Goal: Use online tool/utility: Utilize a website feature to perform a specific function

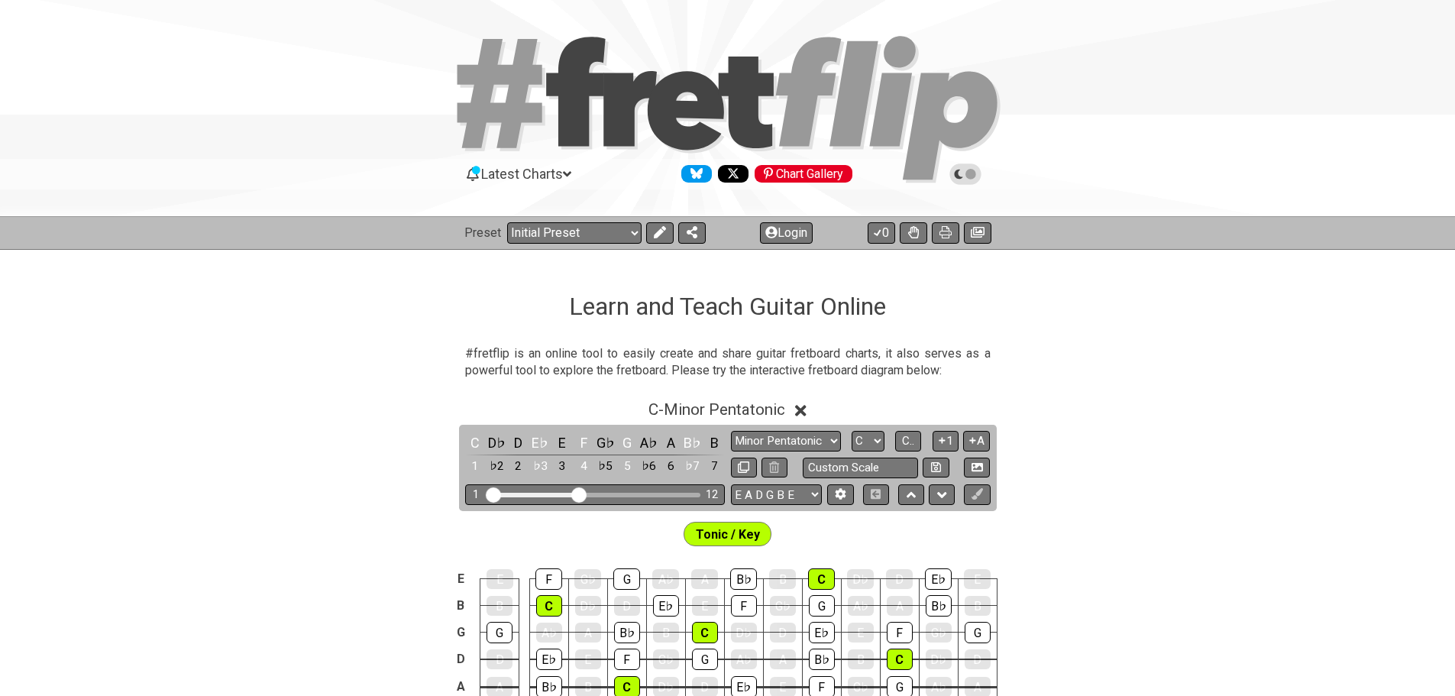
scroll to position [153, 0]
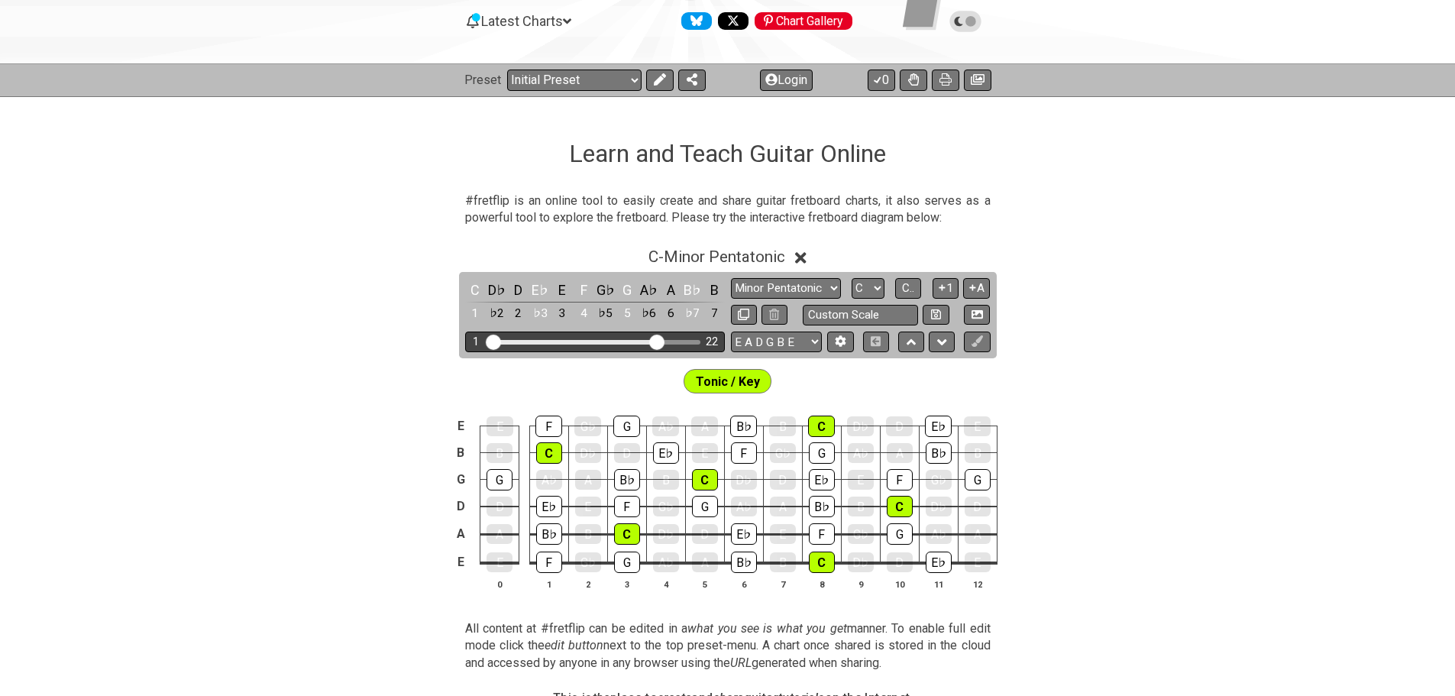
drag, startPoint x: 577, startPoint y: 341, endPoint x: 655, endPoint y: 341, distance: 77.9
click at [655, 341] on input "Visible fret range" at bounding box center [595, 341] width 217 height 0
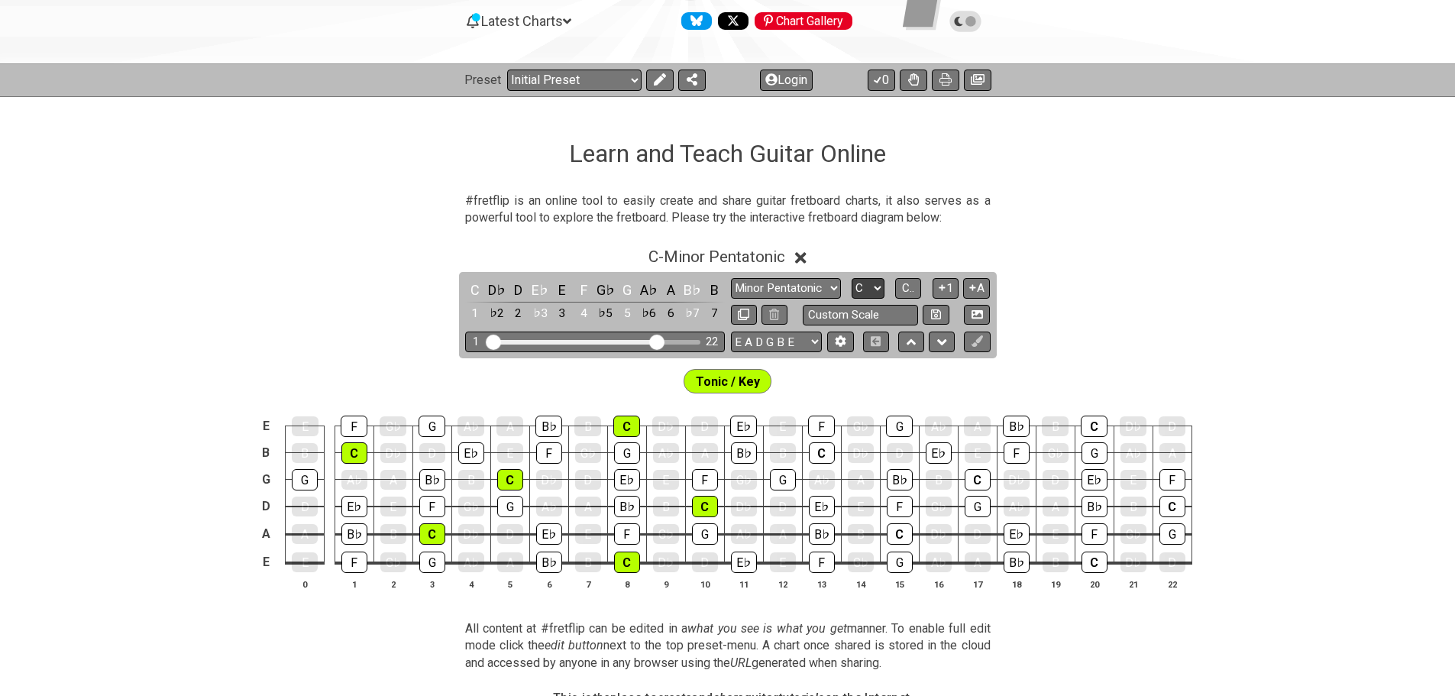
click at [865, 291] on select "A♭ A A♯ B♭ B C C♯ D♭ D D♯ E♭ E F F♯ G♭ G G♯" at bounding box center [868, 288] width 33 height 21
select select "D"
click at [852, 278] on select "A♭ A A♯ B♭ B C C♯ D♭ D D♯ E♭ E F F♯ G♭ G G♯" at bounding box center [868, 288] width 33 height 21
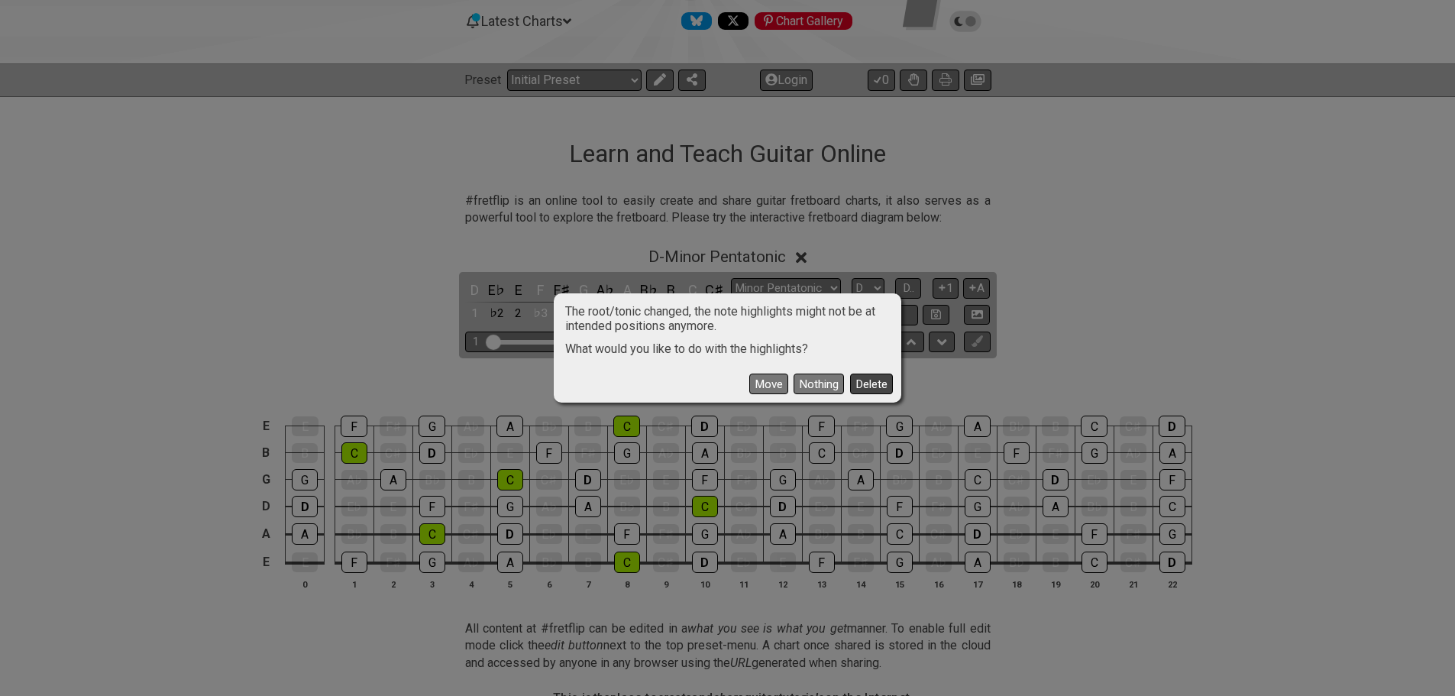
click at [872, 385] on button "Delete" at bounding box center [871, 384] width 43 height 21
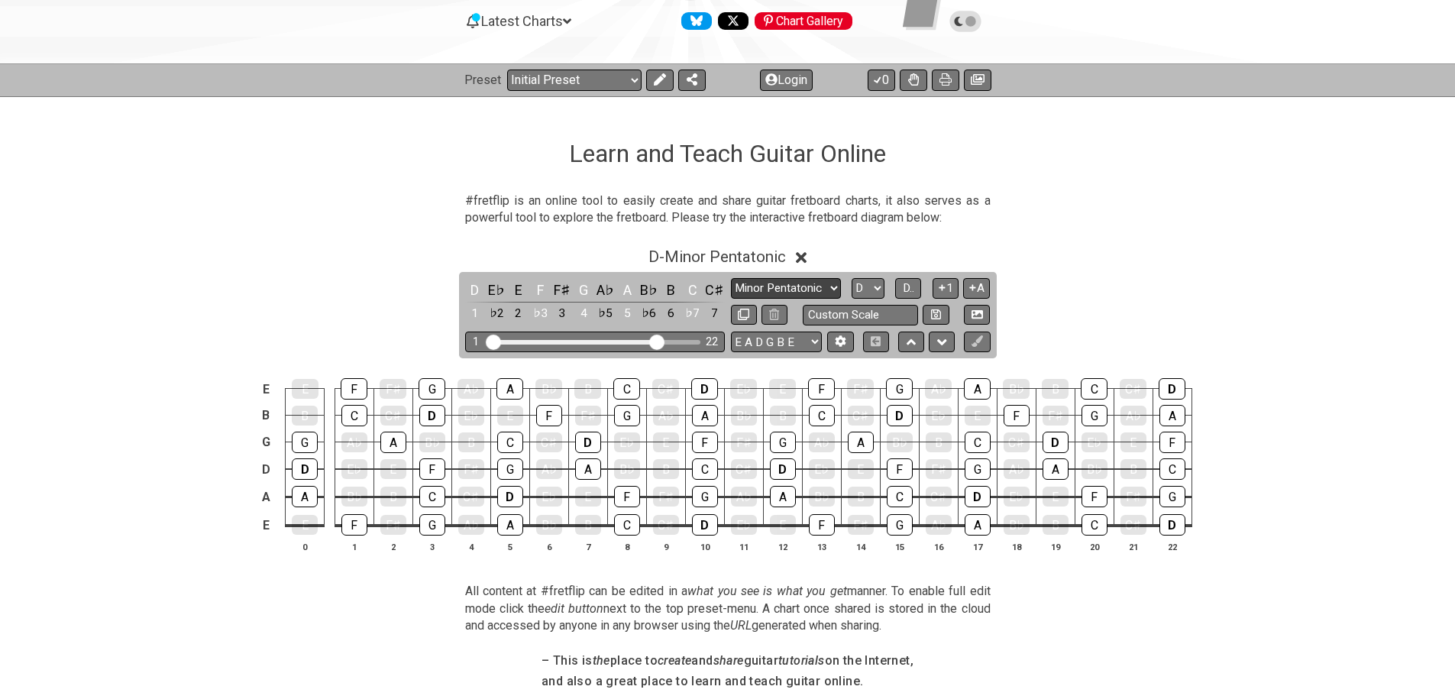
click at [803, 286] on select "Minor Pentatonic Click to edit Minor Pentatonic Major Pentatonic Minor Blues Ma…" at bounding box center [786, 288] width 110 height 21
click at [731, 278] on select "Minor Pentatonic Click to edit Minor Pentatonic Major Pentatonic Minor Blues Ma…" at bounding box center [786, 288] width 110 height 21
click at [918, 288] on button "D.." at bounding box center [908, 288] width 26 height 21
click at [983, 344] on button at bounding box center [977, 342] width 26 height 21
click at [972, 341] on icon at bounding box center [977, 340] width 11 height 11
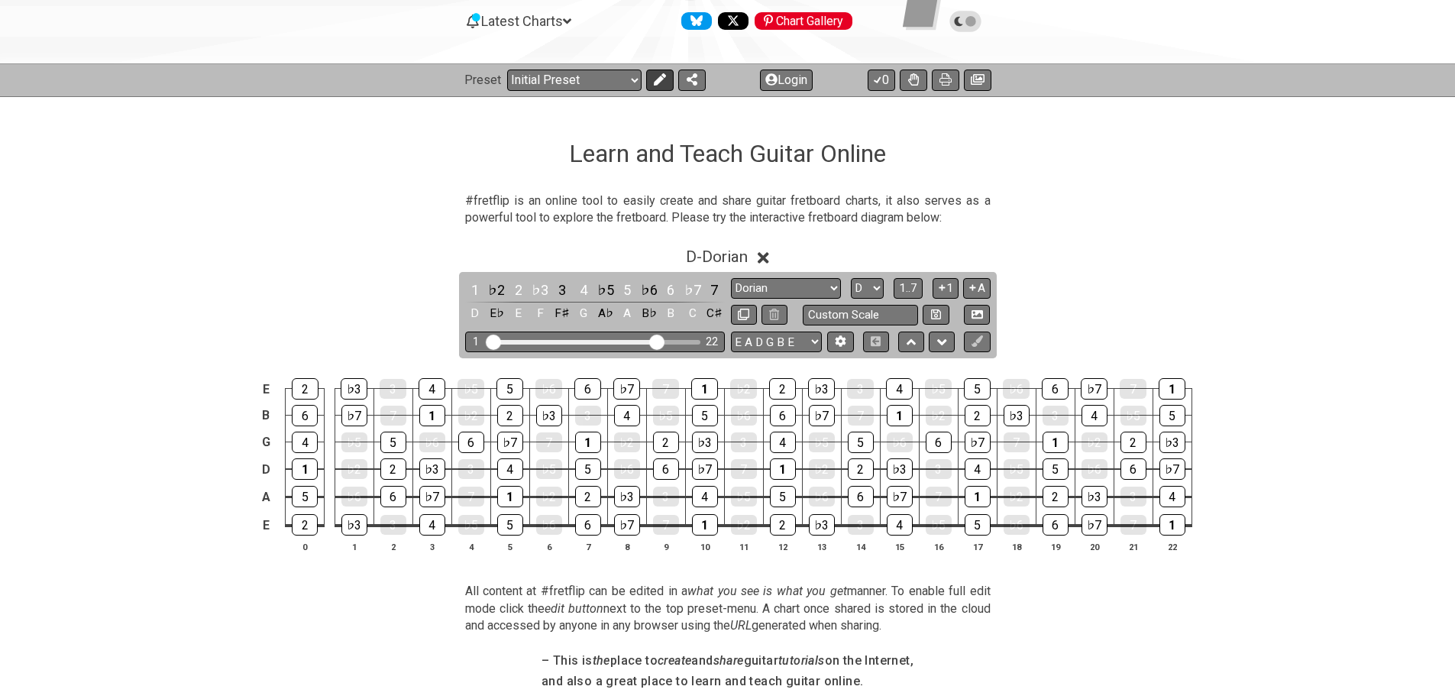
click at [663, 83] on icon at bounding box center [660, 79] width 12 height 12
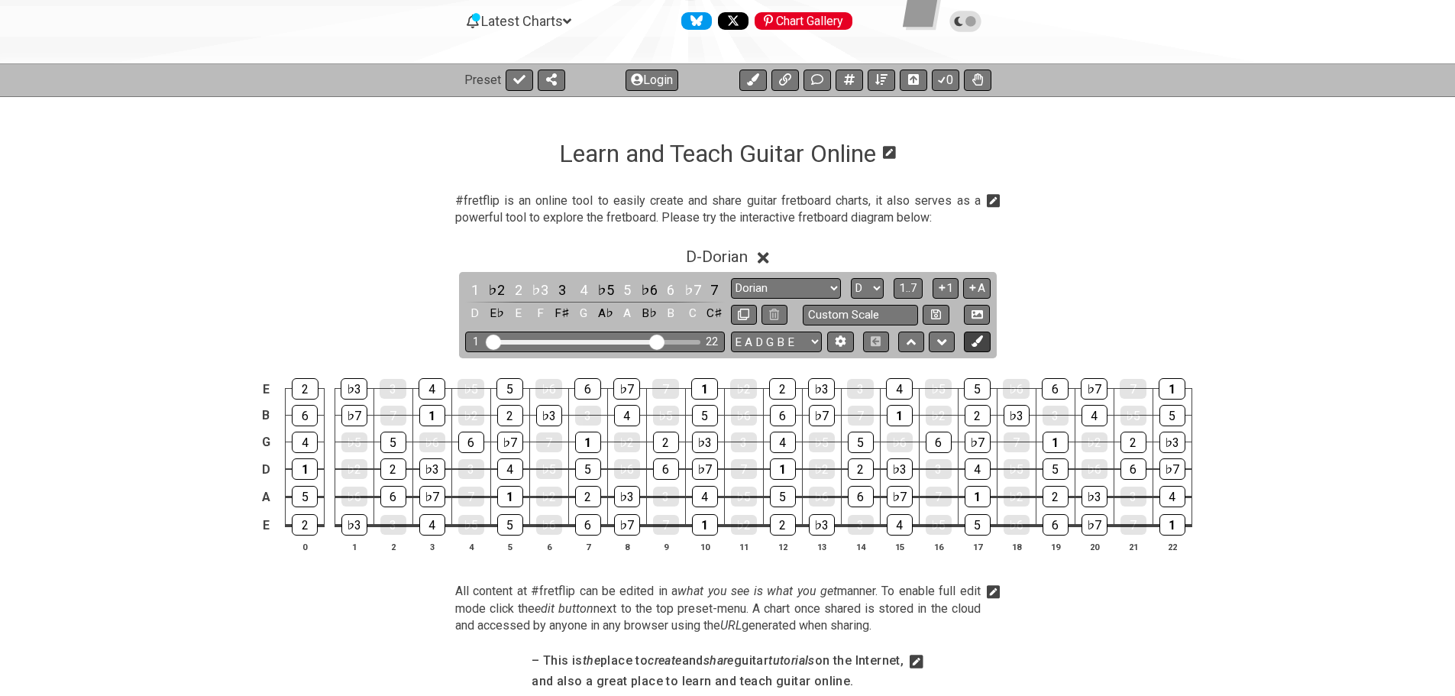
click at [986, 343] on button at bounding box center [977, 342] width 26 height 21
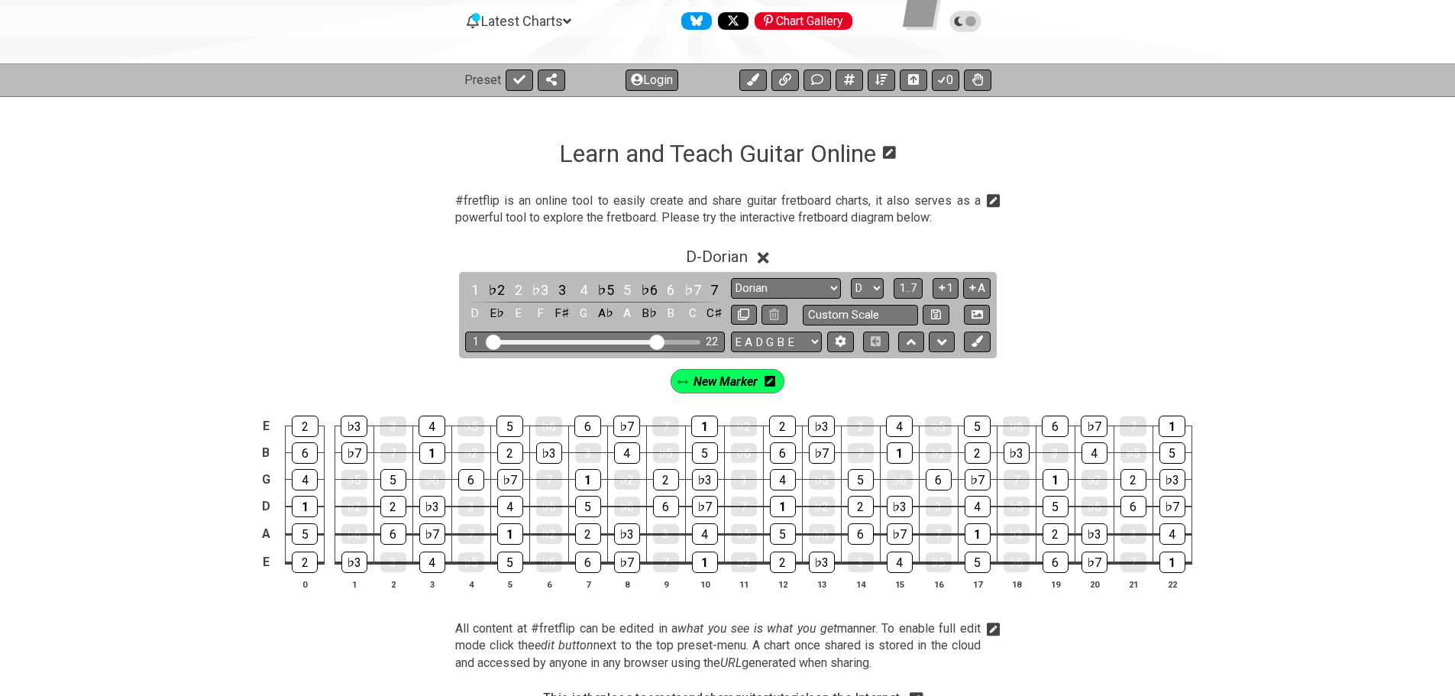
click at [772, 387] on icon at bounding box center [770, 381] width 11 height 12
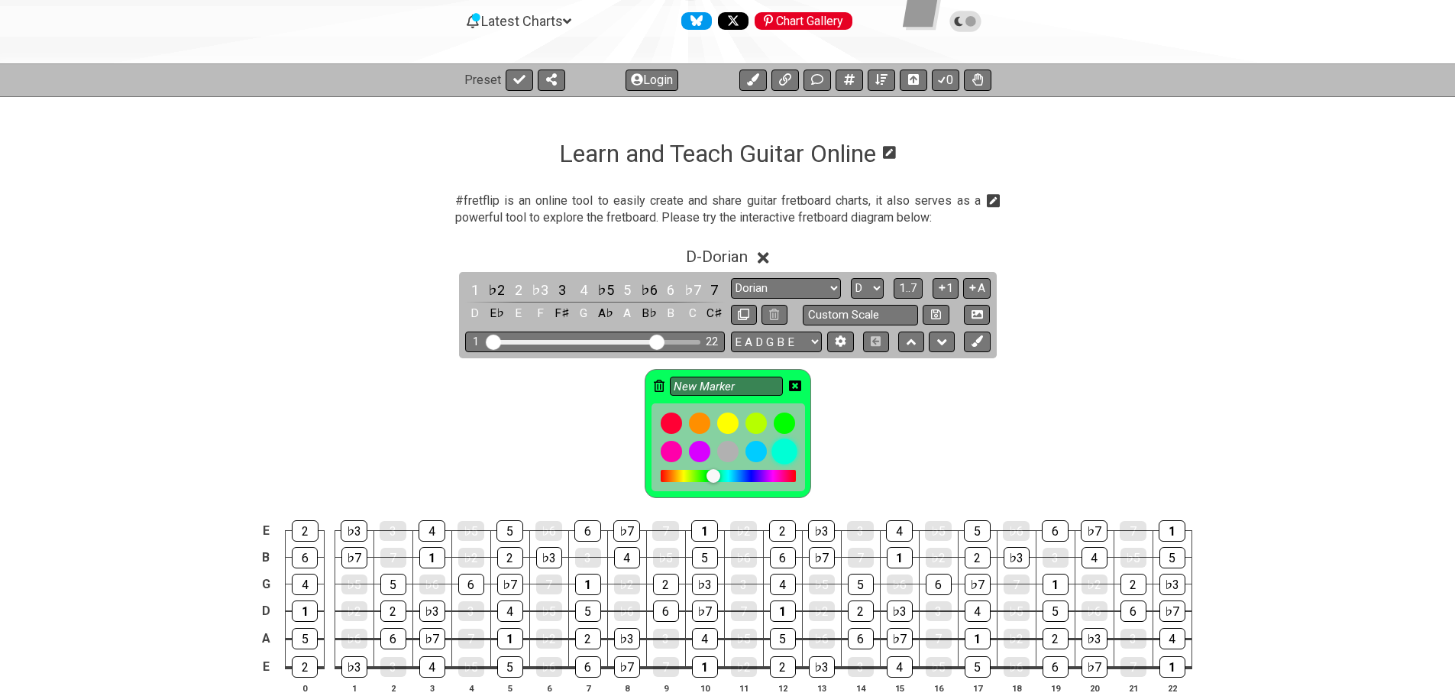
click at [786, 455] on div at bounding box center [785, 451] width 26 height 26
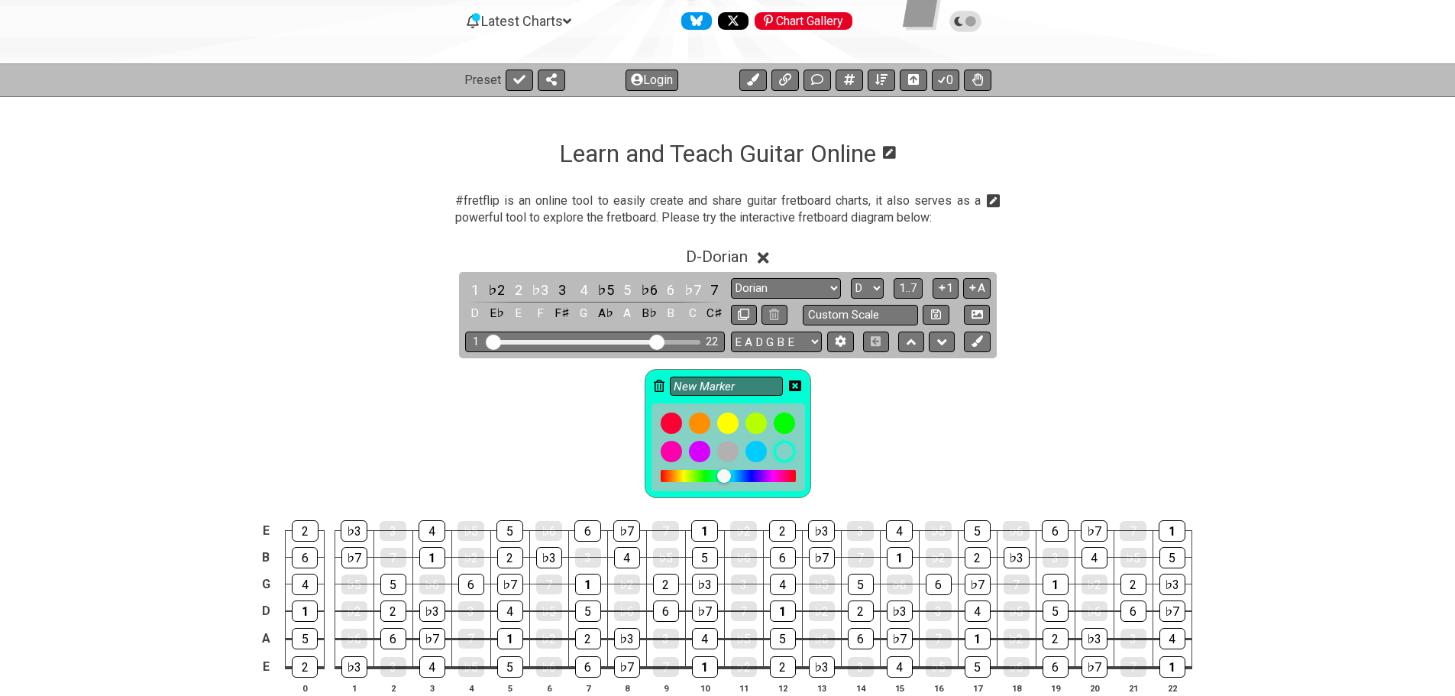
click at [796, 382] on icon at bounding box center [795, 385] width 12 height 11
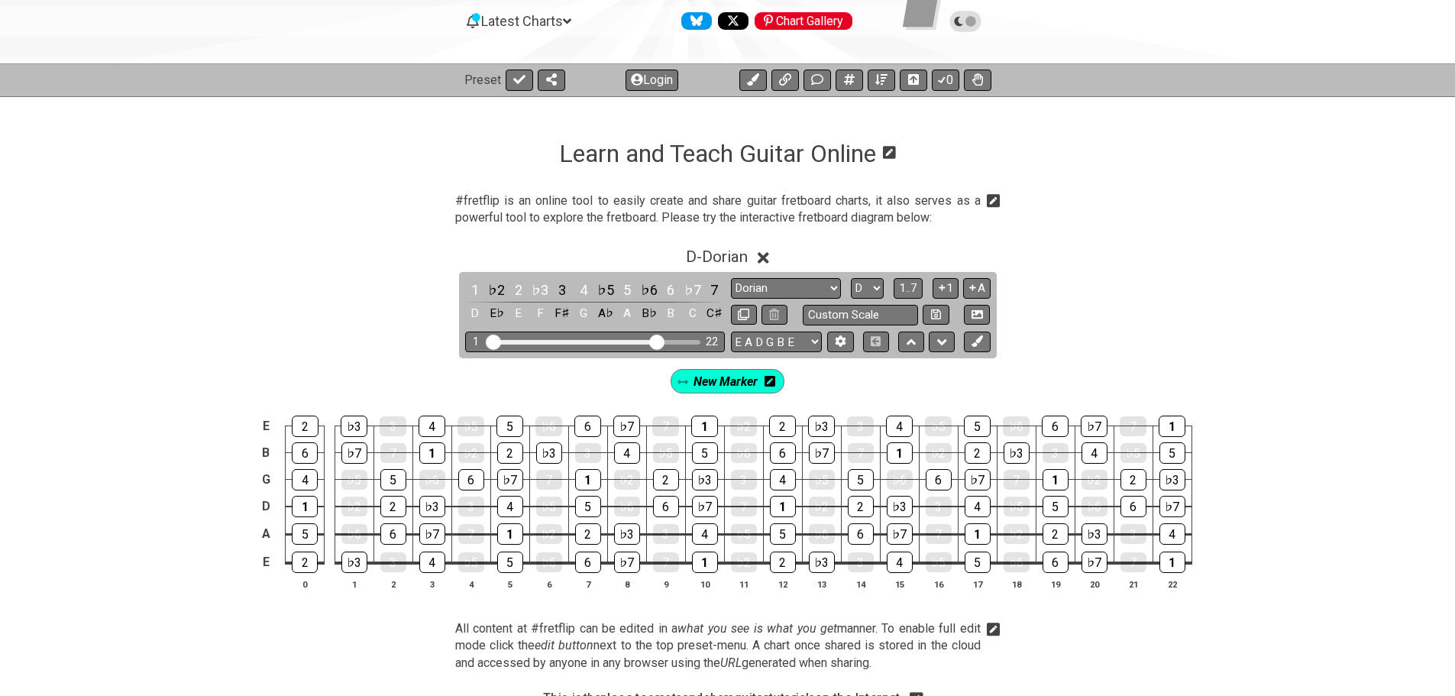
click at [718, 375] on span "New Marker" at bounding box center [726, 381] width 64 height 22
click at [729, 386] on span "New Marker" at bounding box center [725, 381] width 71 height 22
click at [471, 286] on div "1" at bounding box center [475, 290] width 20 height 21
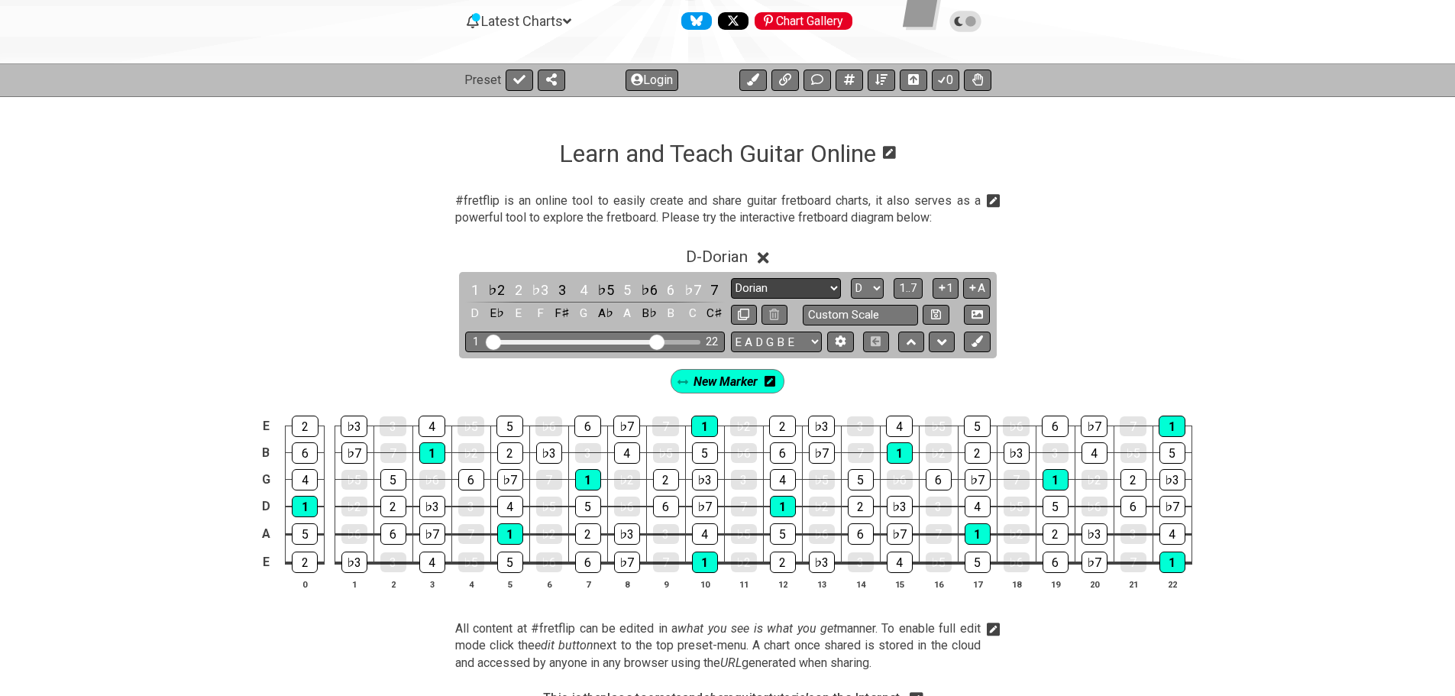
click at [830, 290] on select "Minor Pentatonic Click to edit Minor Pentatonic Major Pentatonic Minor Blues Ma…" at bounding box center [786, 288] width 110 height 21
select select "Minor Pentatonic"
click at [731, 278] on select "Minor Pentatonic Click to edit Minor Pentatonic Major Pentatonic Minor Blues Ma…" at bounding box center [786, 288] width 110 height 21
drag, startPoint x: 1226, startPoint y: 337, endPoint x: 1199, endPoint y: 313, distance: 35.7
click at [1226, 337] on div "D - Minor Pentatonic 1 ♭2 2 ♭3 3 4 ♭5 5 ♭6 6 ♭7 7 D E♭ E F F♯ G A♭ A B♭ B C C♯ …" at bounding box center [727, 424] width 1455 height 373
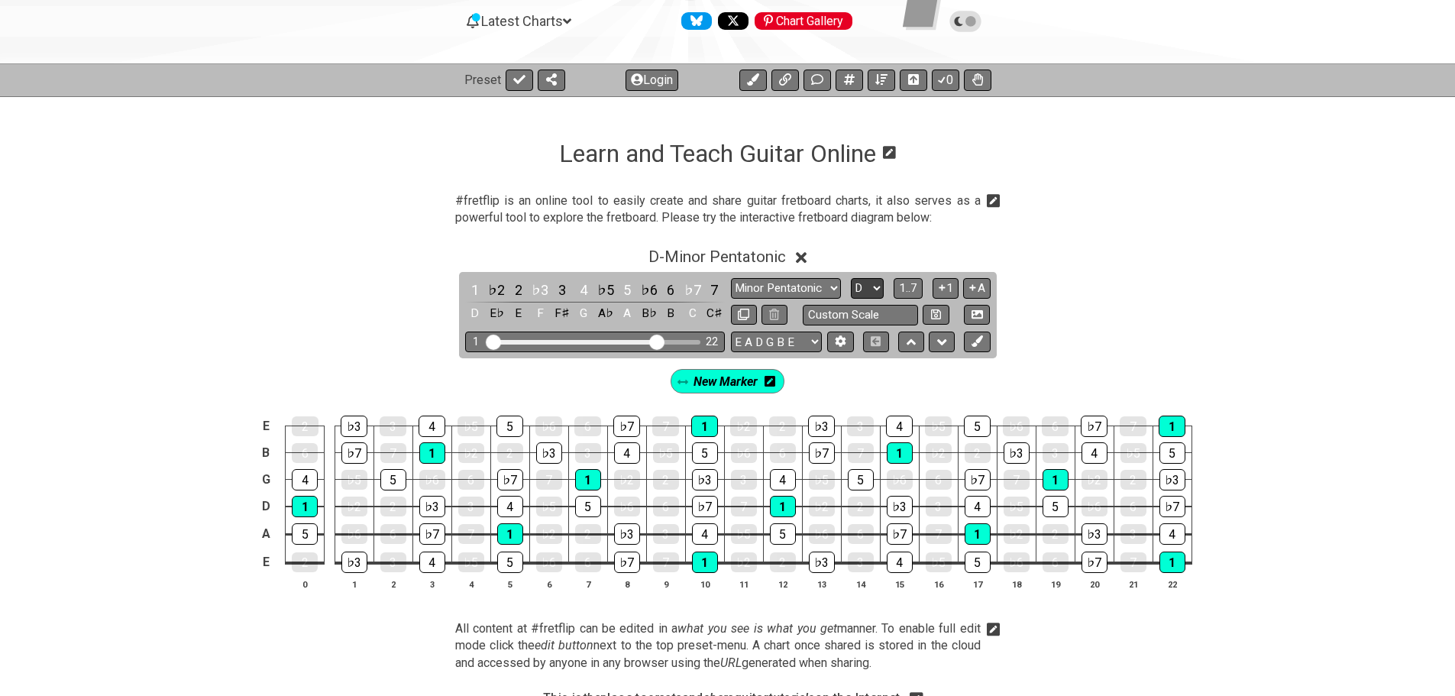
click at [872, 287] on select "A♭ A A♯ B♭ B C C♯ D♭ D D♯ E♭ E F F♯ G♭ G G♯" at bounding box center [867, 288] width 33 height 21
click at [903, 283] on span "1..7" at bounding box center [908, 288] width 18 height 14
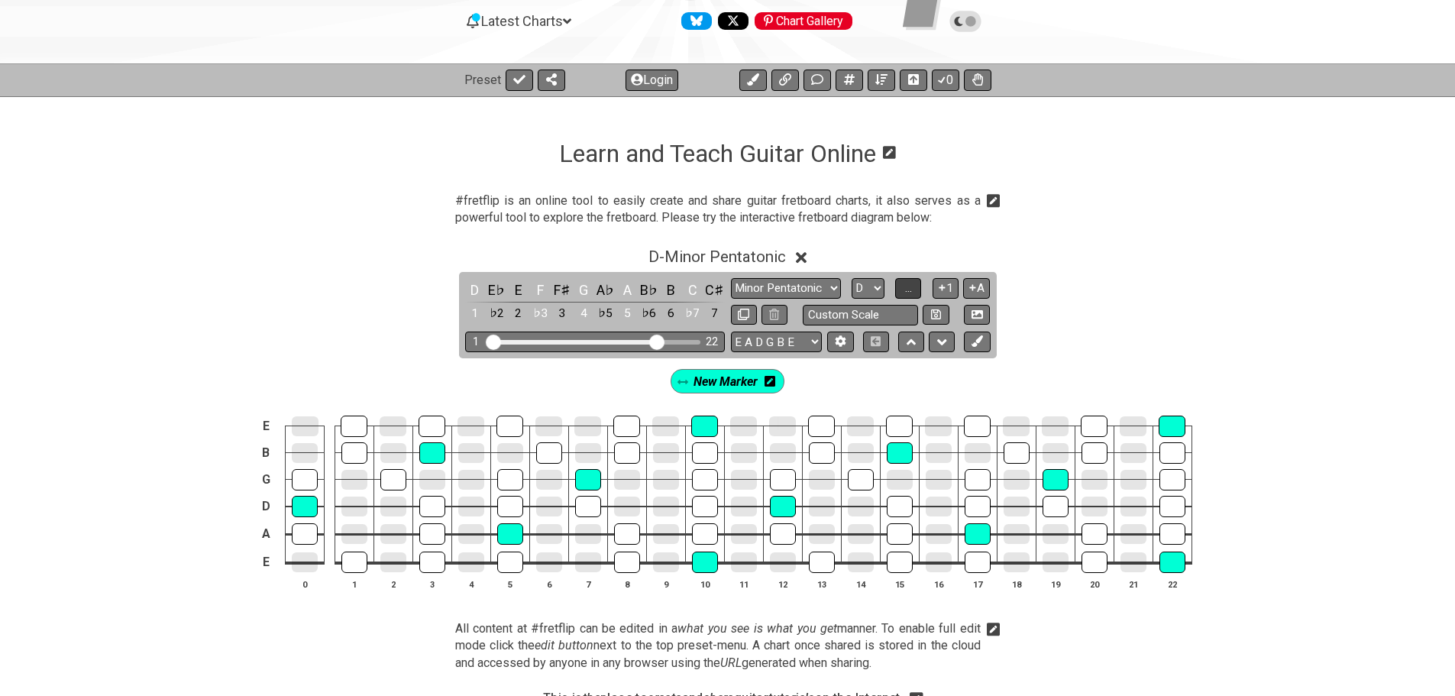
click at [903, 283] on button "..." at bounding box center [908, 288] width 26 height 21
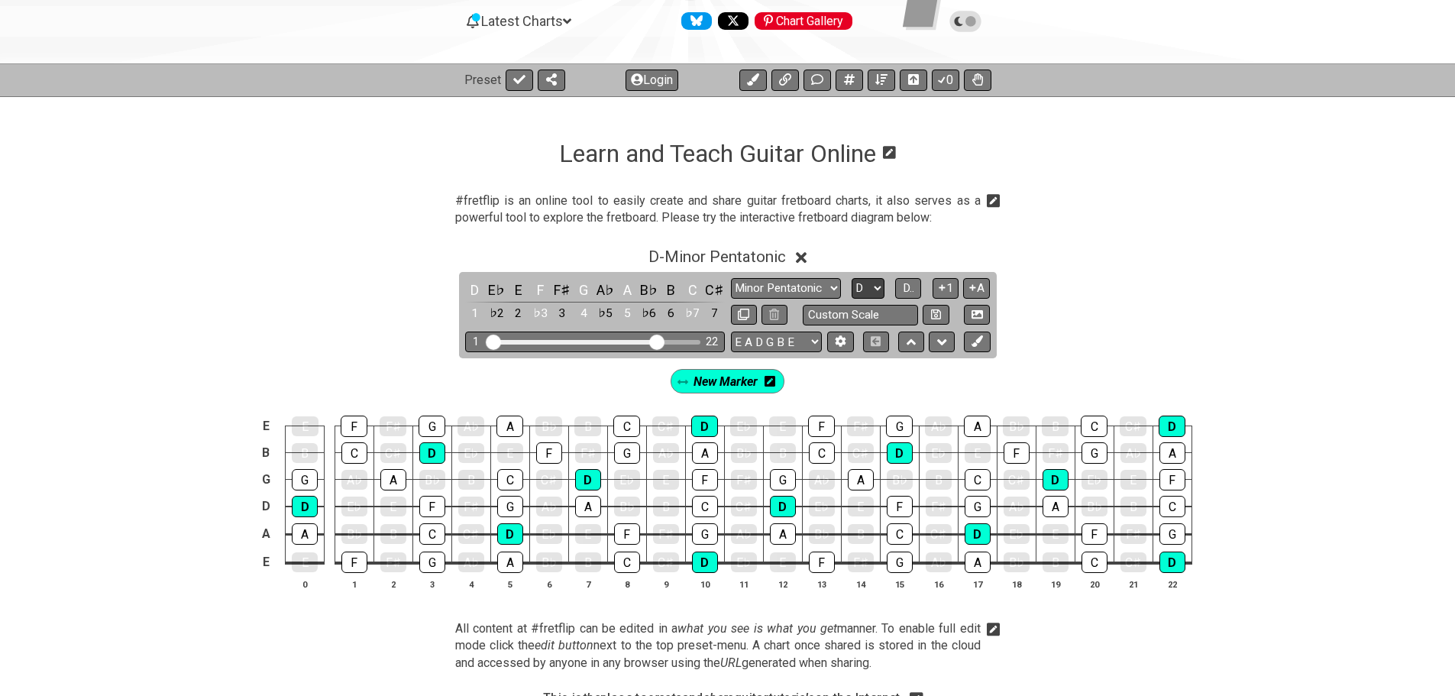
click at [876, 290] on select "A♭ A A♯ B♭ B C C♯ D♭ D D♯ E♭ E F F♯ G♭ G G♯" at bounding box center [868, 288] width 33 height 21
click at [852, 278] on select "A♭ A A♯ B♭ B C C♯ D♭ D D♯ E♭ E F F♯ G♭ G G♯" at bounding box center [868, 288] width 33 height 21
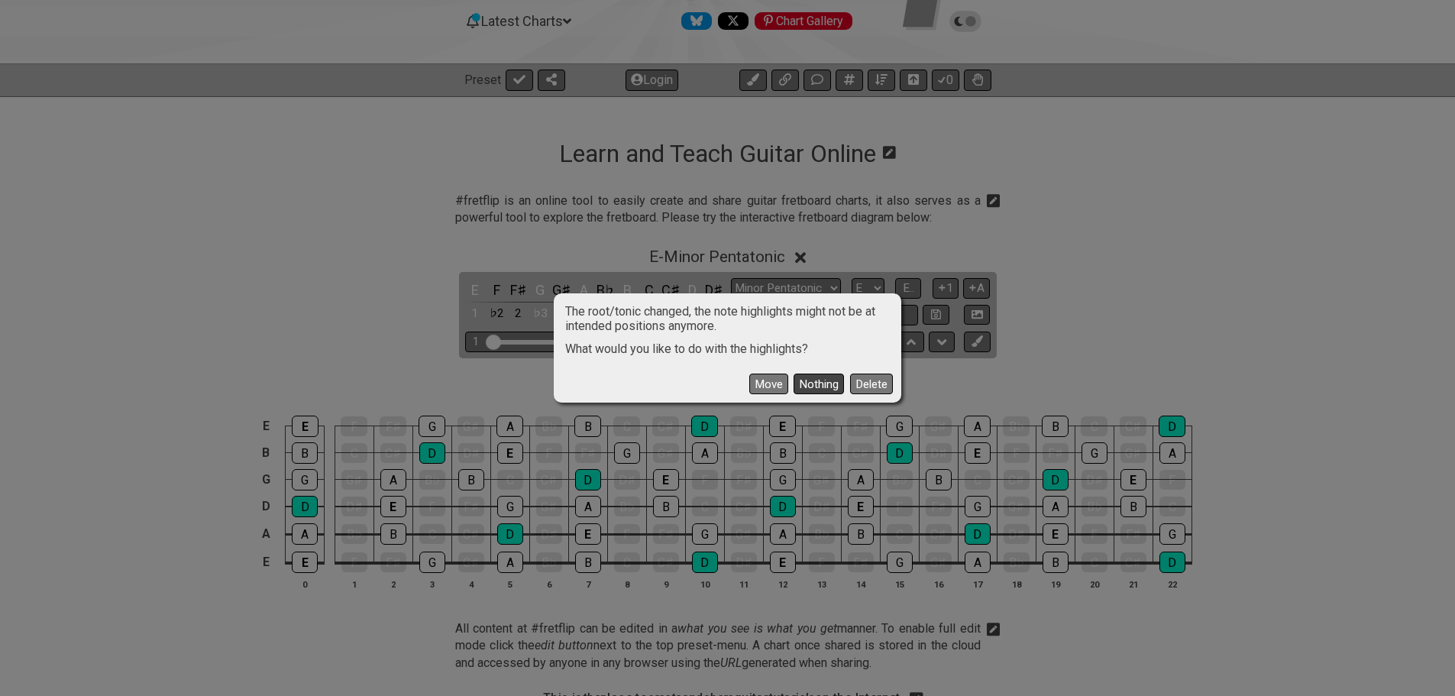
click at [808, 382] on button "Nothing" at bounding box center [819, 384] width 50 height 21
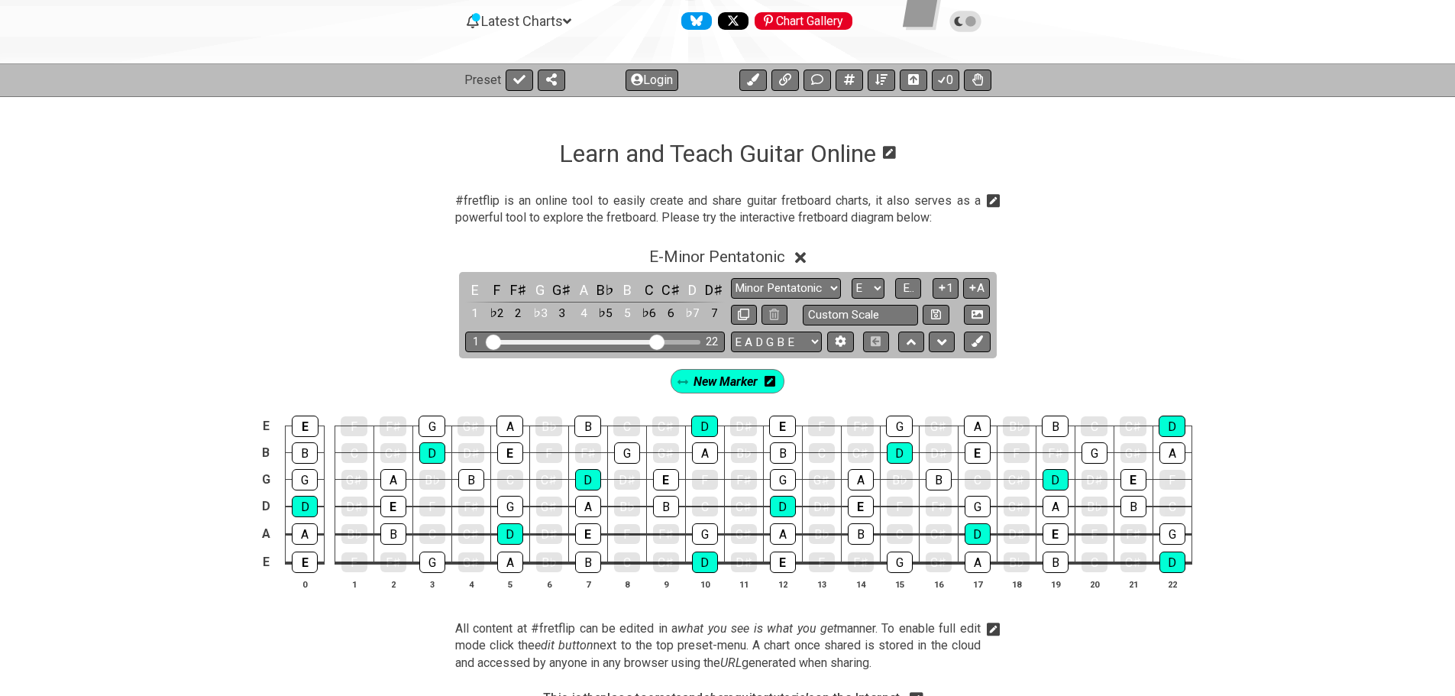
click at [772, 383] on icon at bounding box center [770, 381] width 11 height 11
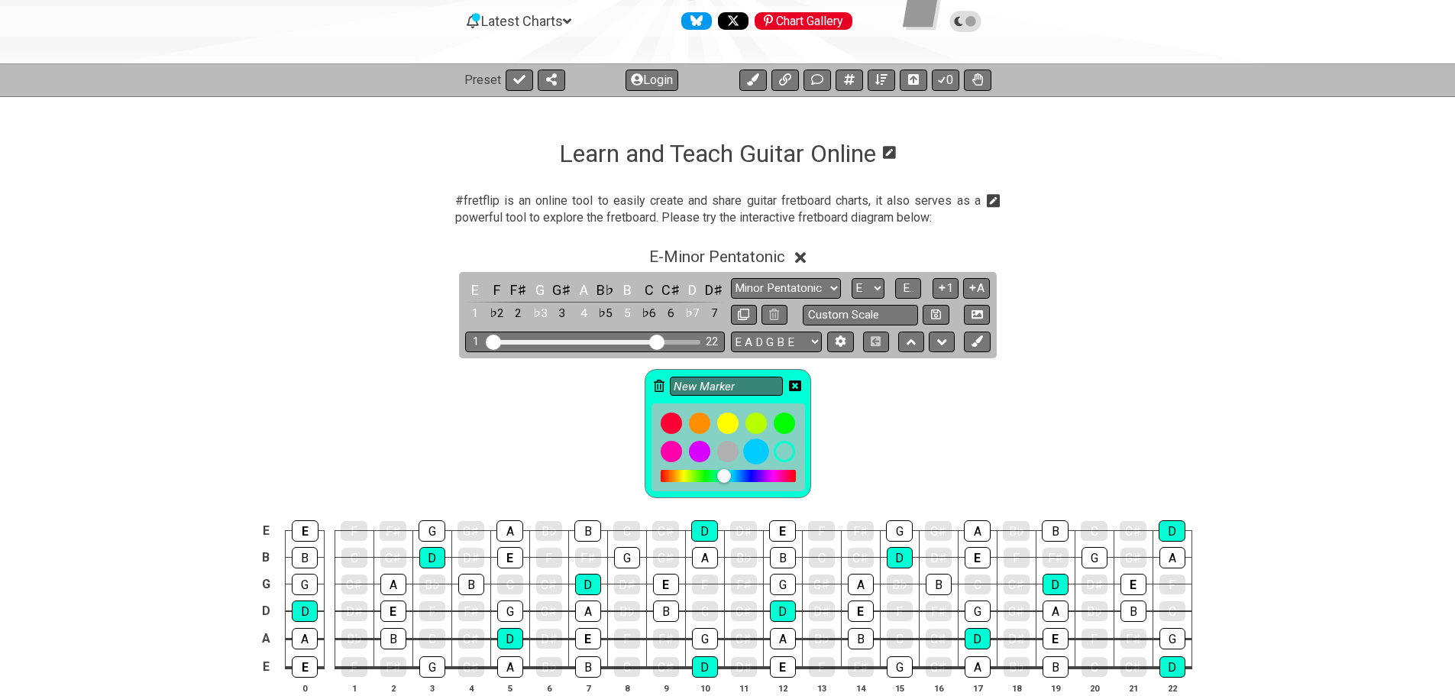
click at [755, 451] on div at bounding box center [756, 451] width 26 height 26
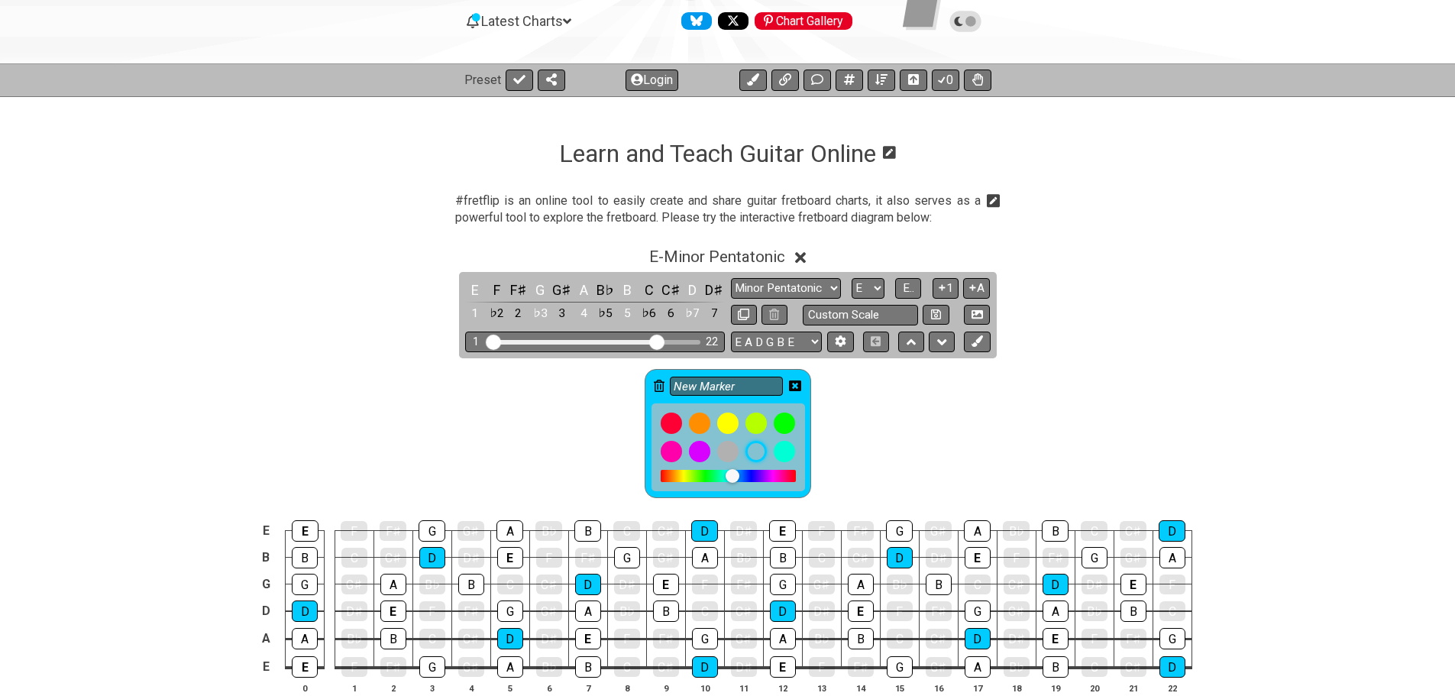
click at [796, 387] on icon at bounding box center [795, 386] width 12 height 12
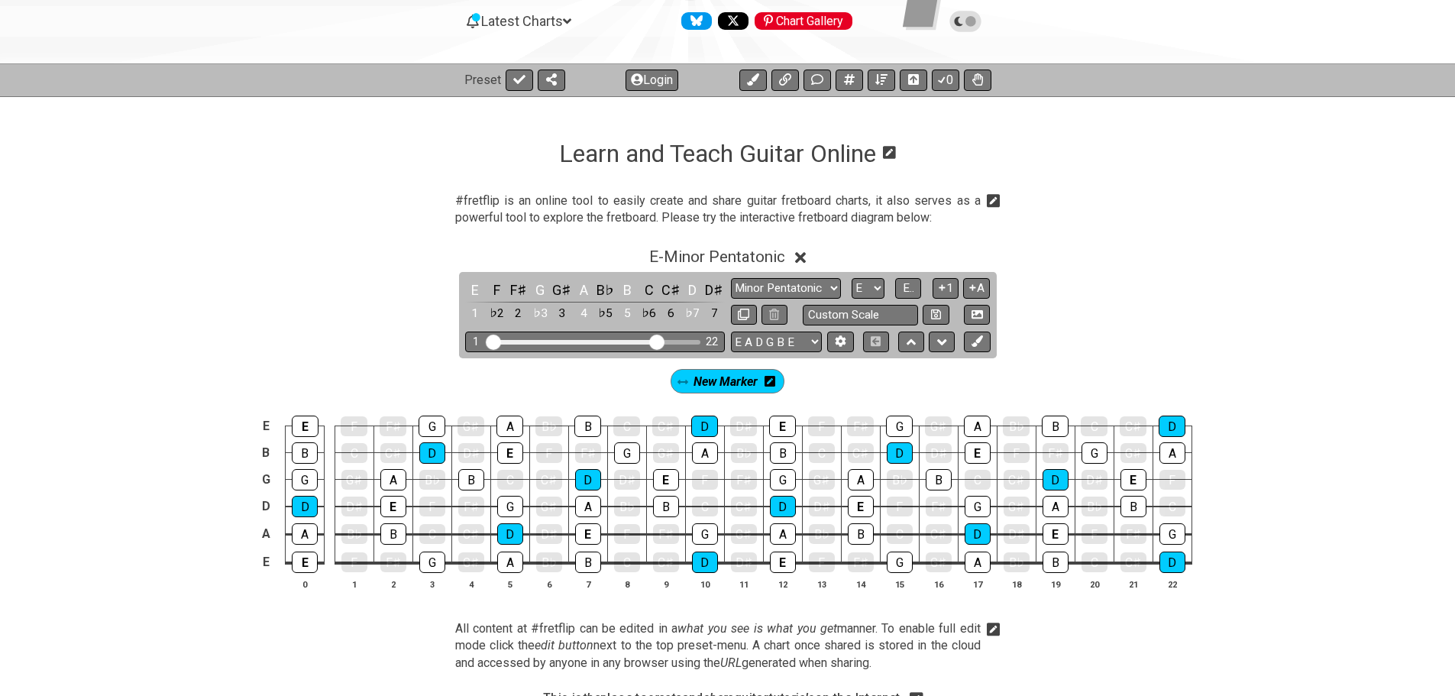
click at [714, 383] on span "New Marker" at bounding box center [726, 381] width 64 height 22
click at [769, 383] on icon at bounding box center [773, 381] width 11 height 12
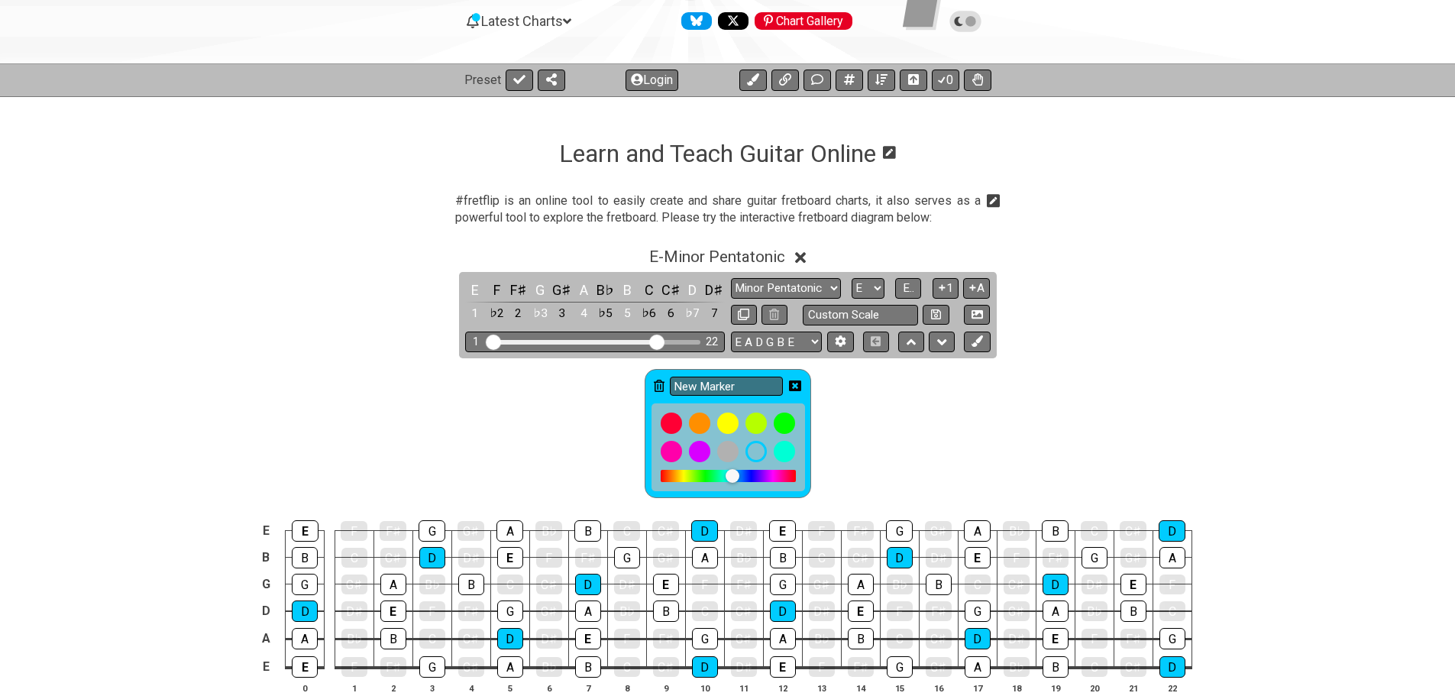
click at [655, 386] on icon at bounding box center [659, 386] width 11 height 12
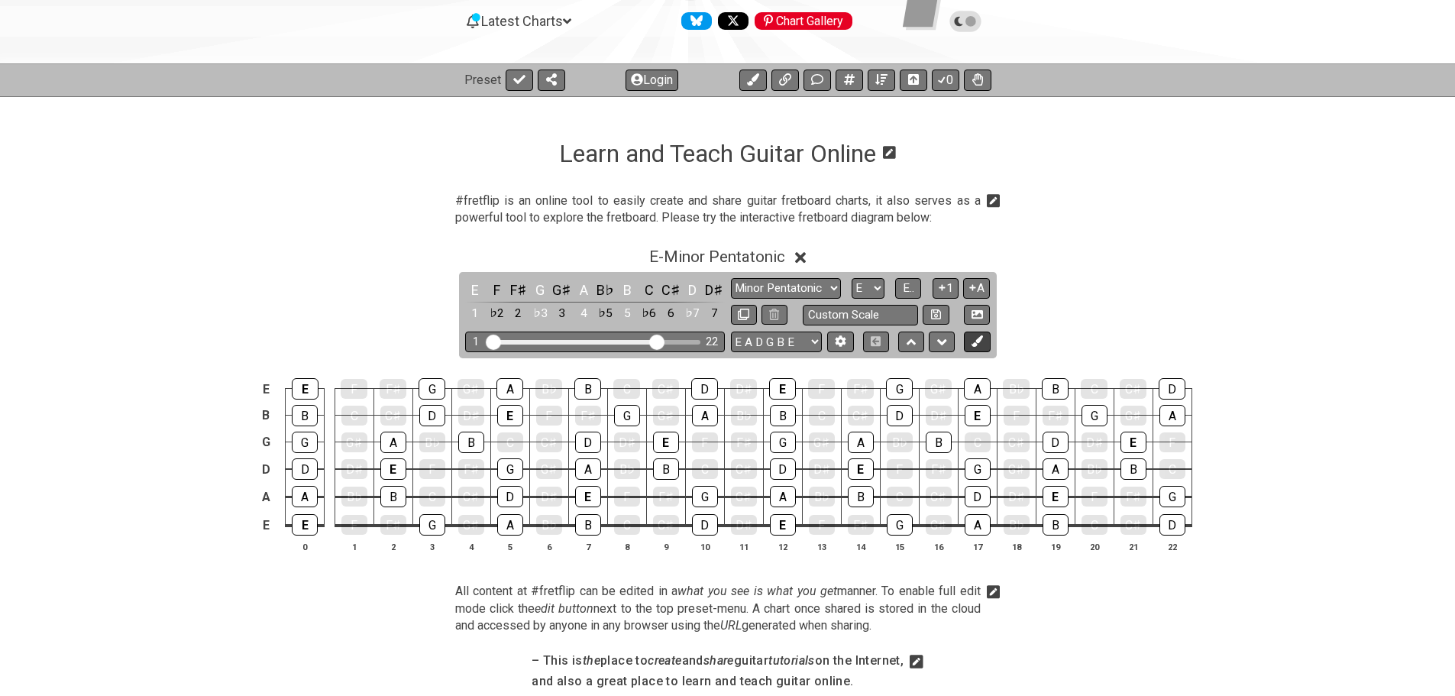
click at [972, 336] on icon at bounding box center [977, 340] width 11 height 11
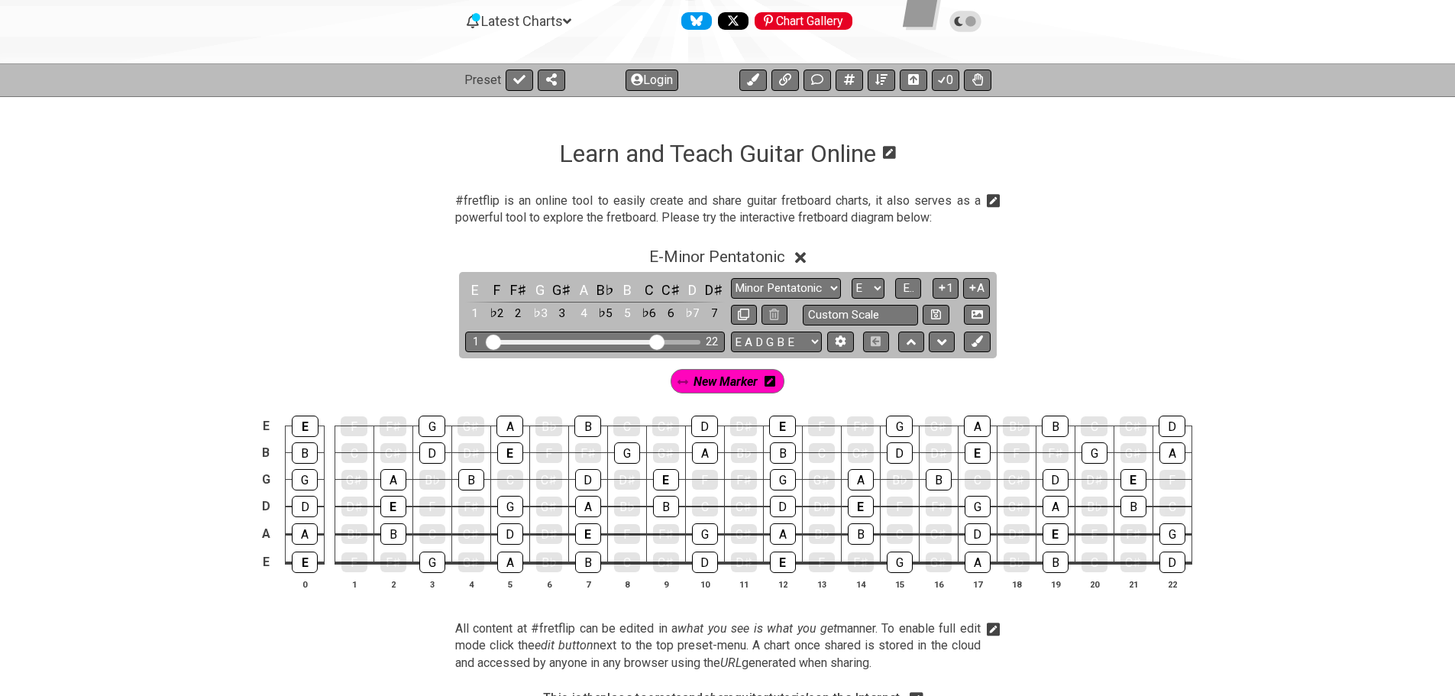
click at [772, 388] on icon at bounding box center [770, 381] width 11 height 22
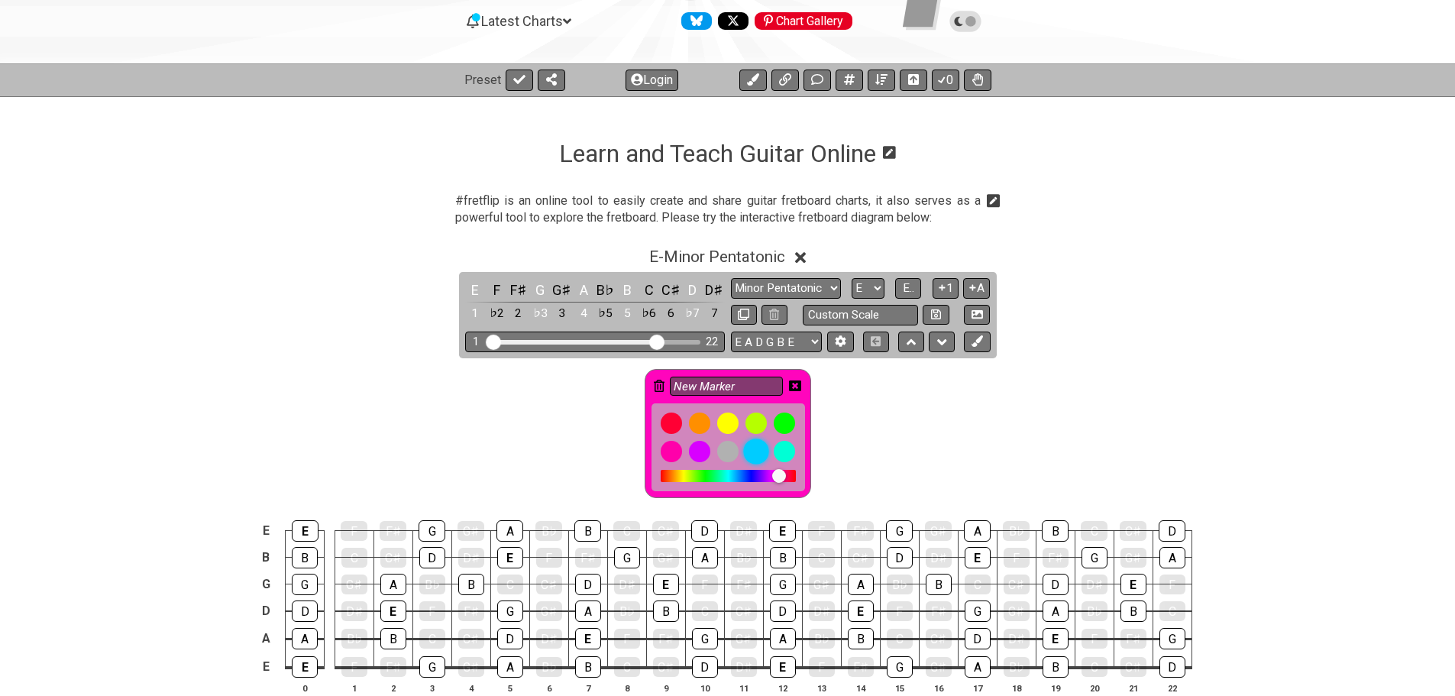
click at [762, 455] on div at bounding box center [756, 451] width 26 height 26
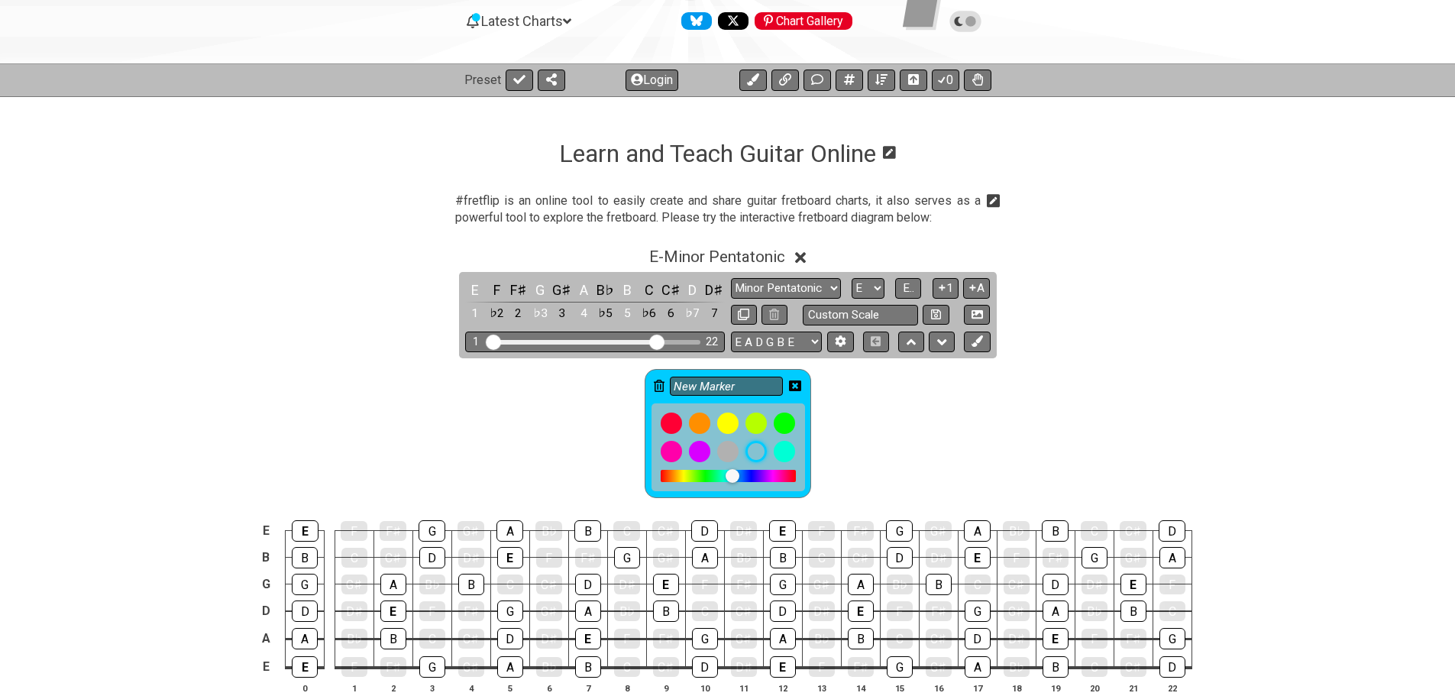
click at [798, 384] on icon at bounding box center [795, 386] width 12 height 12
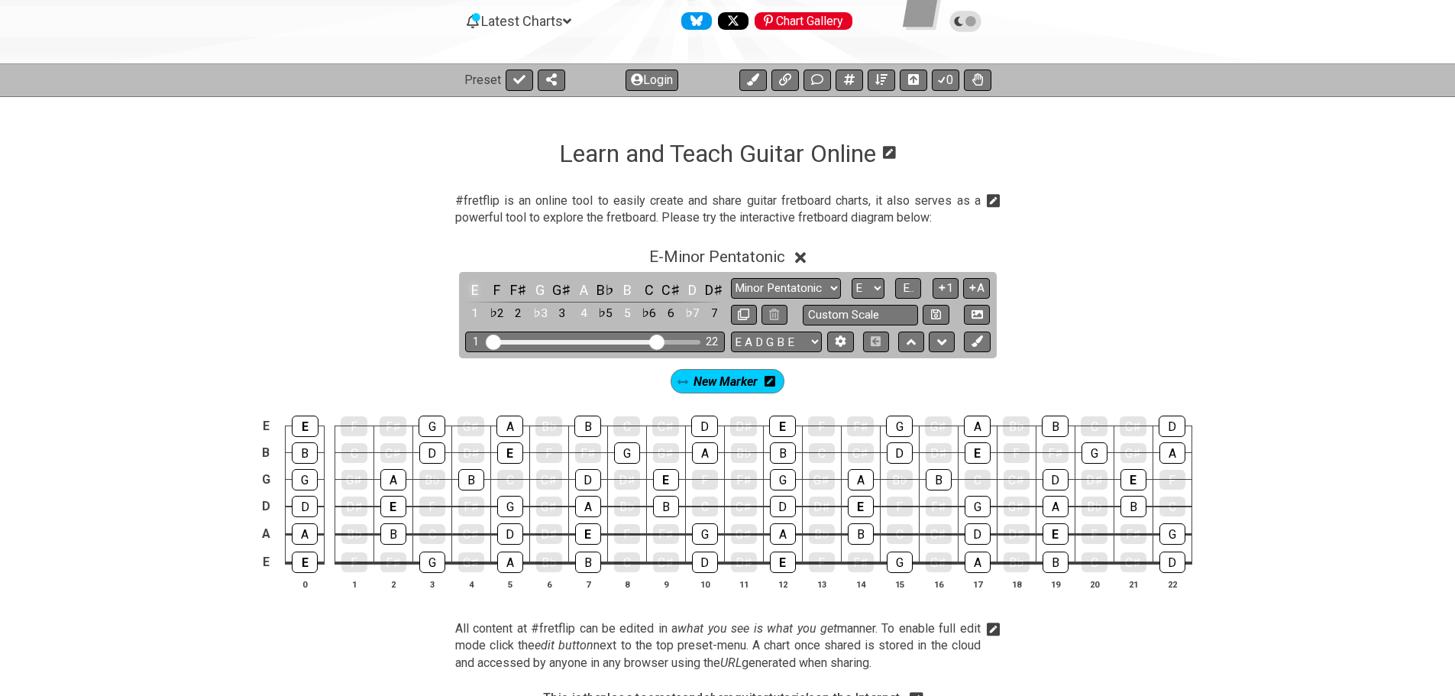
click at [471, 293] on div "E" at bounding box center [475, 290] width 20 height 21
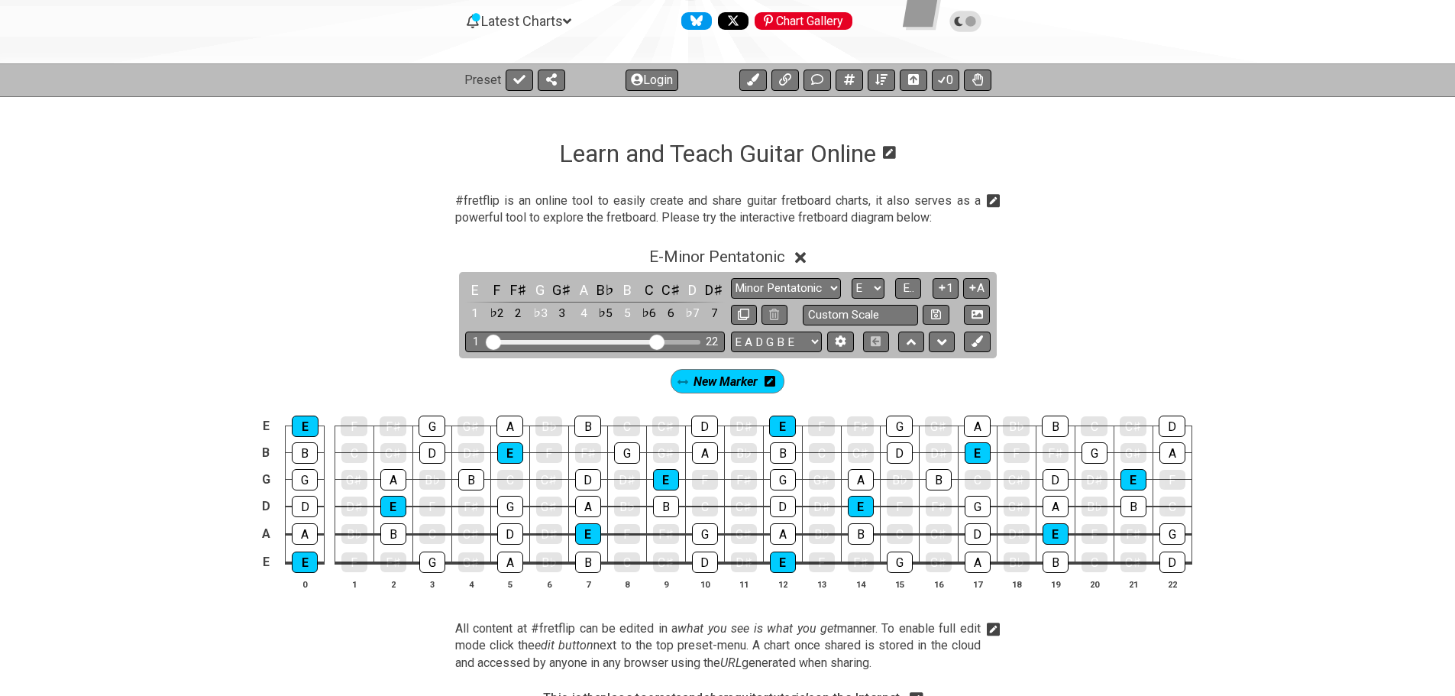
click at [772, 385] on icon at bounding box center [770, 381] width 11 height 11
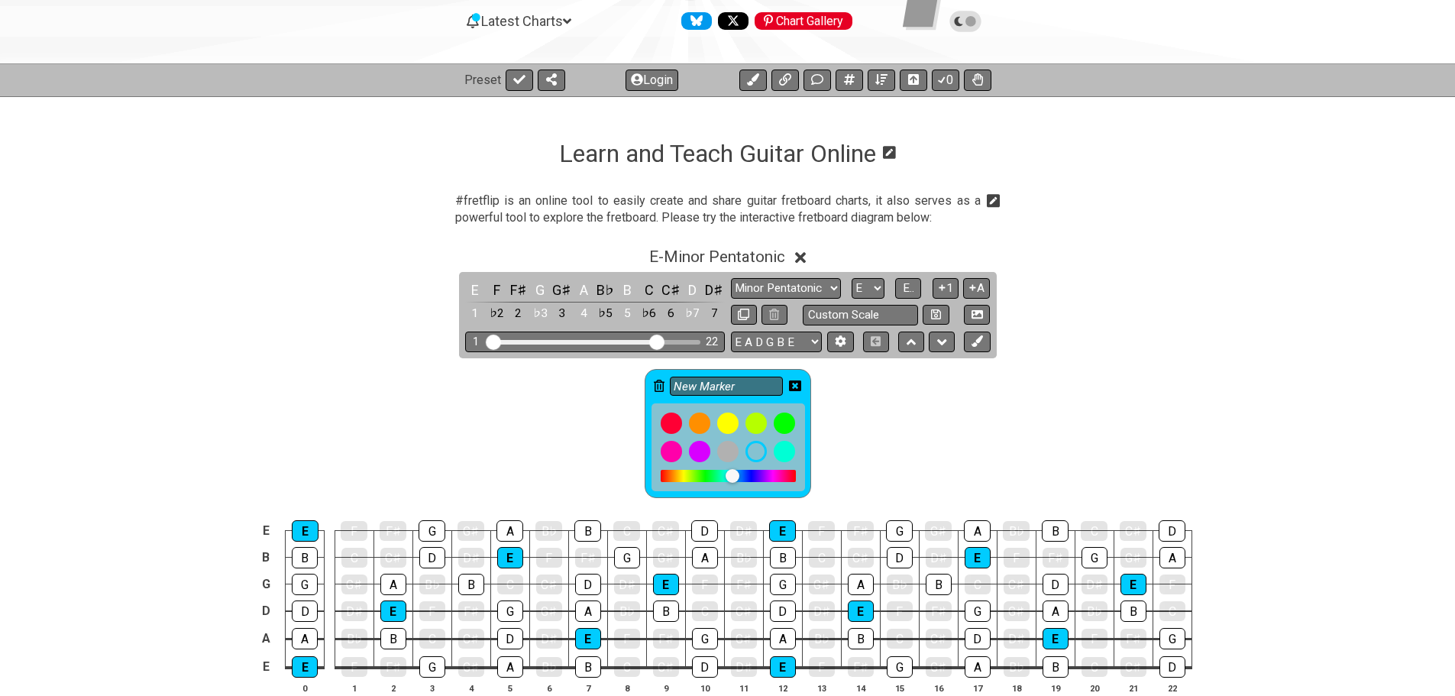
click at [657, 386] on icon at bounding box center [659, 386] width 11 height 12
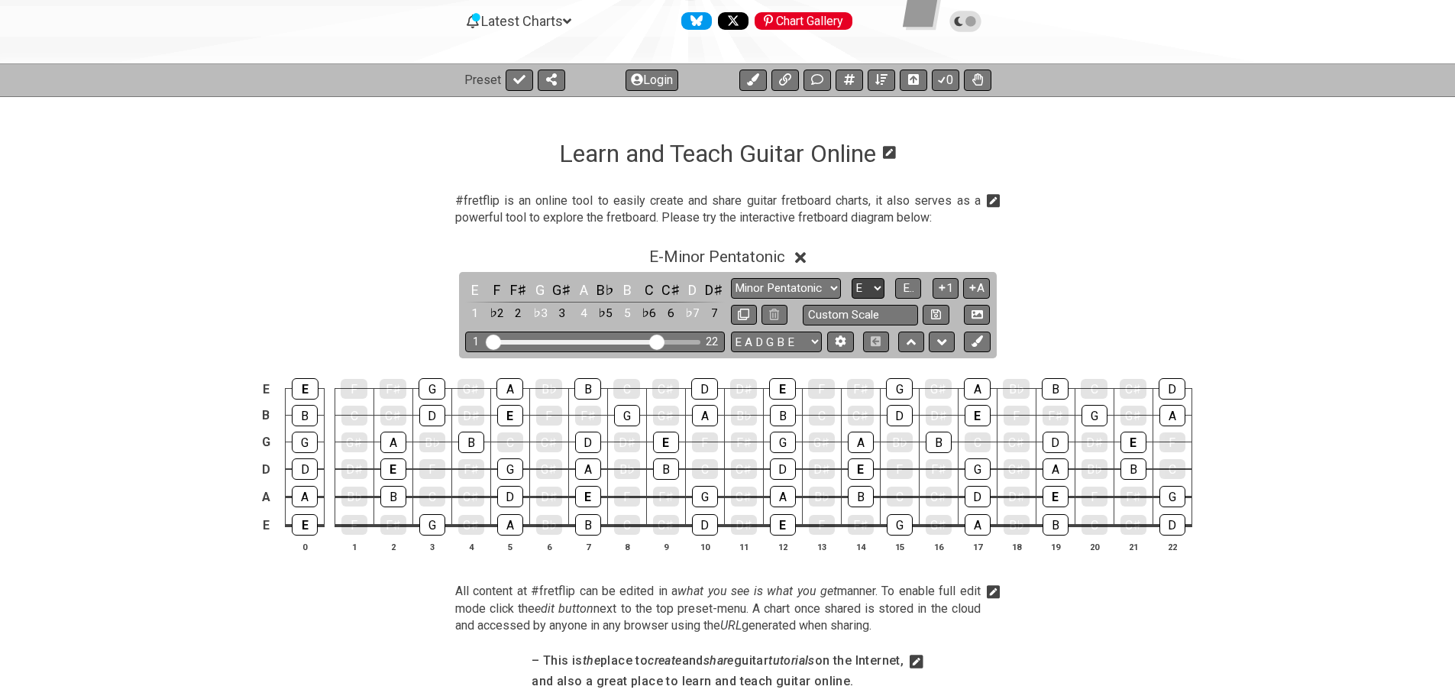
click at [877, 289] on select "A♭ A A♯ B♭ B C C♯ D♭ D D♯ E♭ E F F♯ G♭ G G♯" at bounding box center [868, 288] width 33 height 21
select select "F"
click at [852, 278] on select "A♭ A A♯ B♭ B C C♯ D♭ D D♯ E♭ E F F♯ G♭ G G♯" at bounding box center [868, 288] width 33 height 21
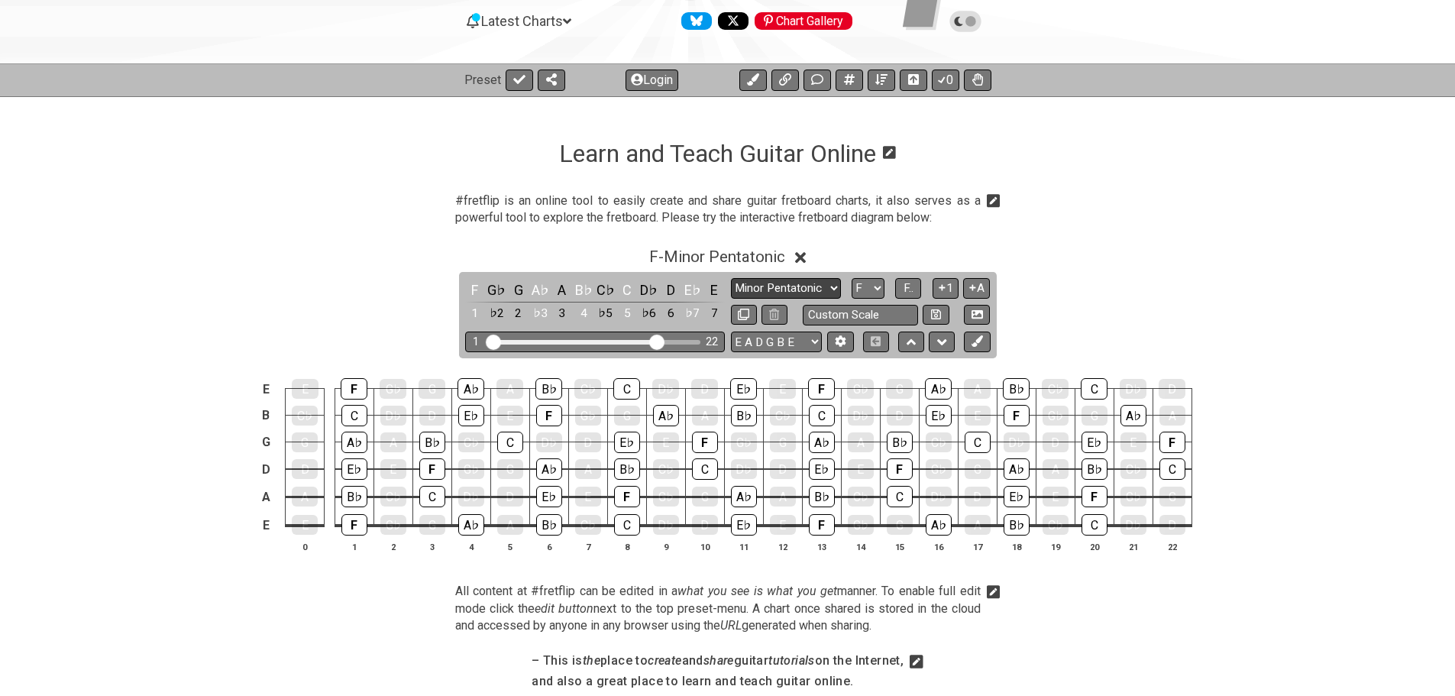
click at [798, 290] on select "Minor Pentatonic Click to edit Minor Pentatonic Major Pentatonic Minor Blues Ma…" at bounding box center [786, 288] width 110 height 21
select select "Major"
click at [731, 278] on select "Minor Pentatonic Click to edit Minor Pentatonic Major Pentatonic Minor Blues Ma…" at bounding box center [786, 288] width 110 height 21
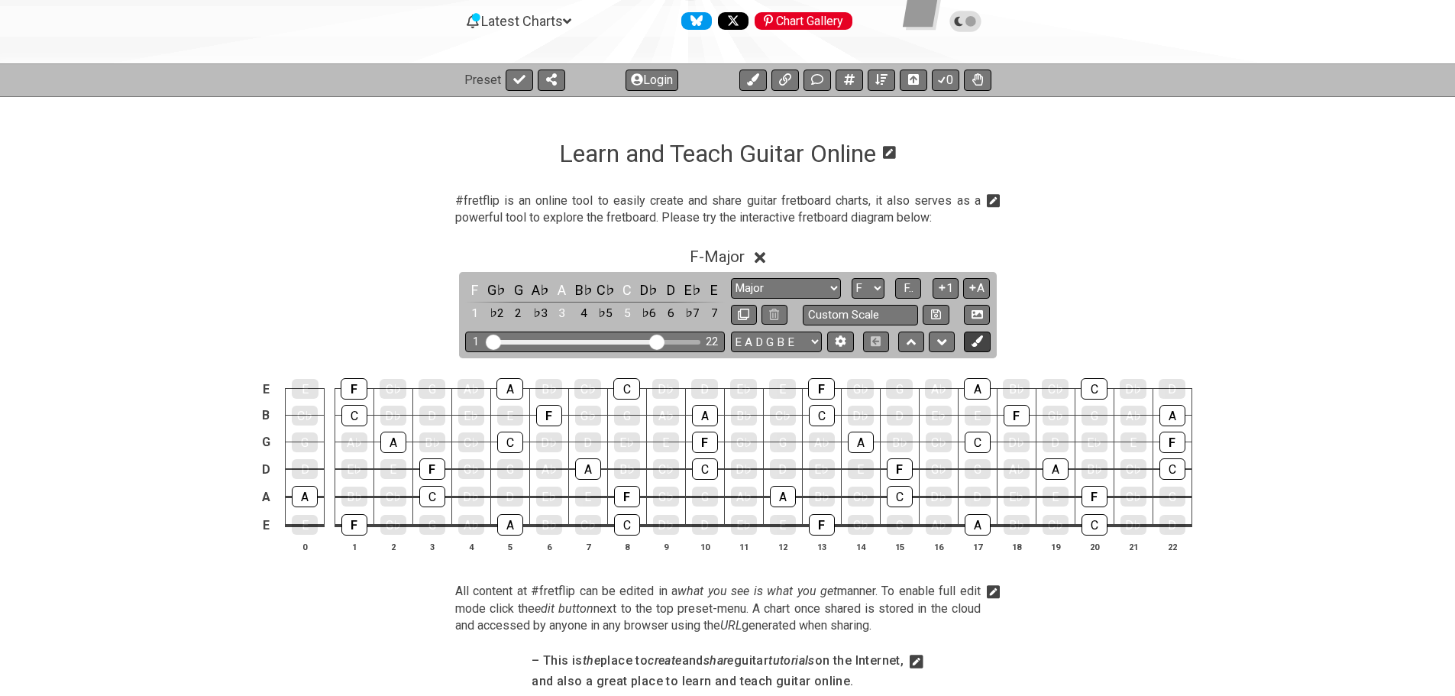
click at [979, 348] on button at bounding box center [977, 342] width 26 height 21
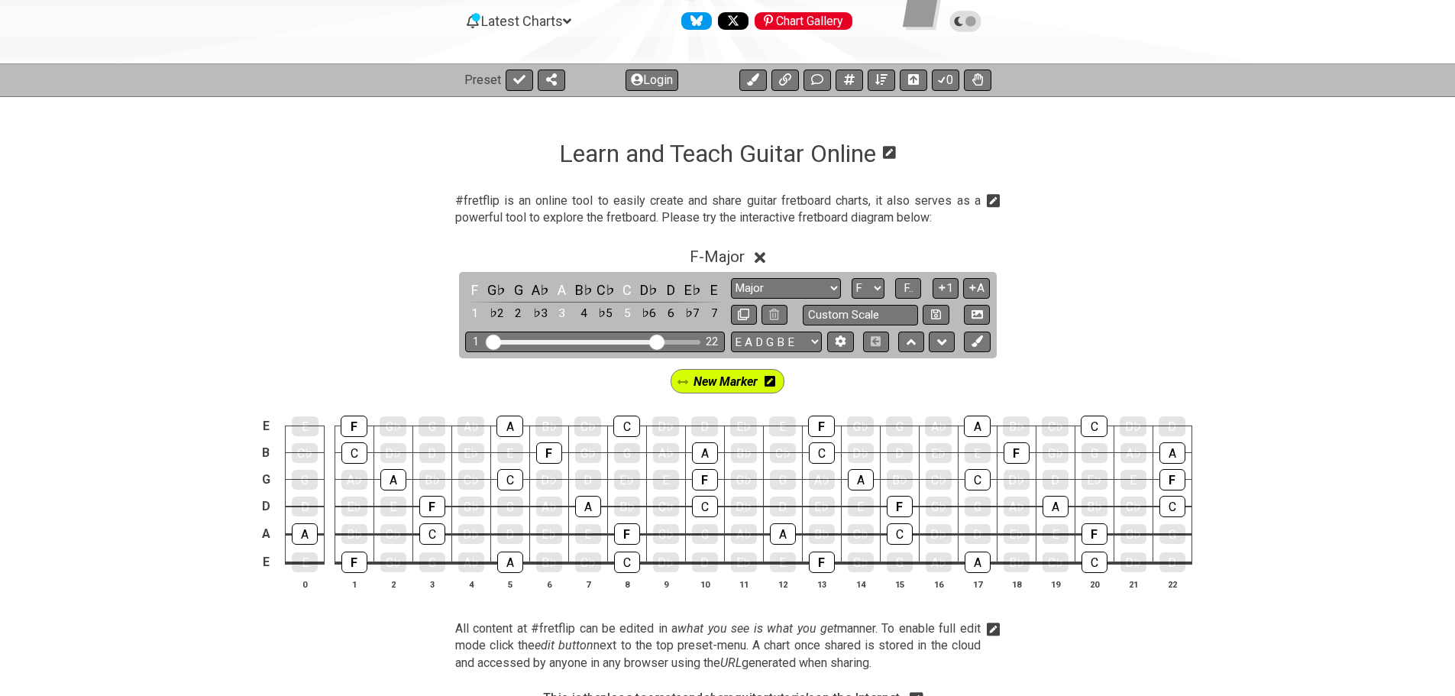
click at [742, 383] on span "New Marker" at bounding box center [726, 381] width 64 height 22
drag, startPoint x: 734, startPoint y: 382, endPoint x: 688, endPoint y: 381, distance: 45.8
click at [734, 383] on span "New Marker" at bounding box center [725, 381] width 71 height 22
click at [469, 287] on div "F" at bounding box center [475, 290] width 20 height 21
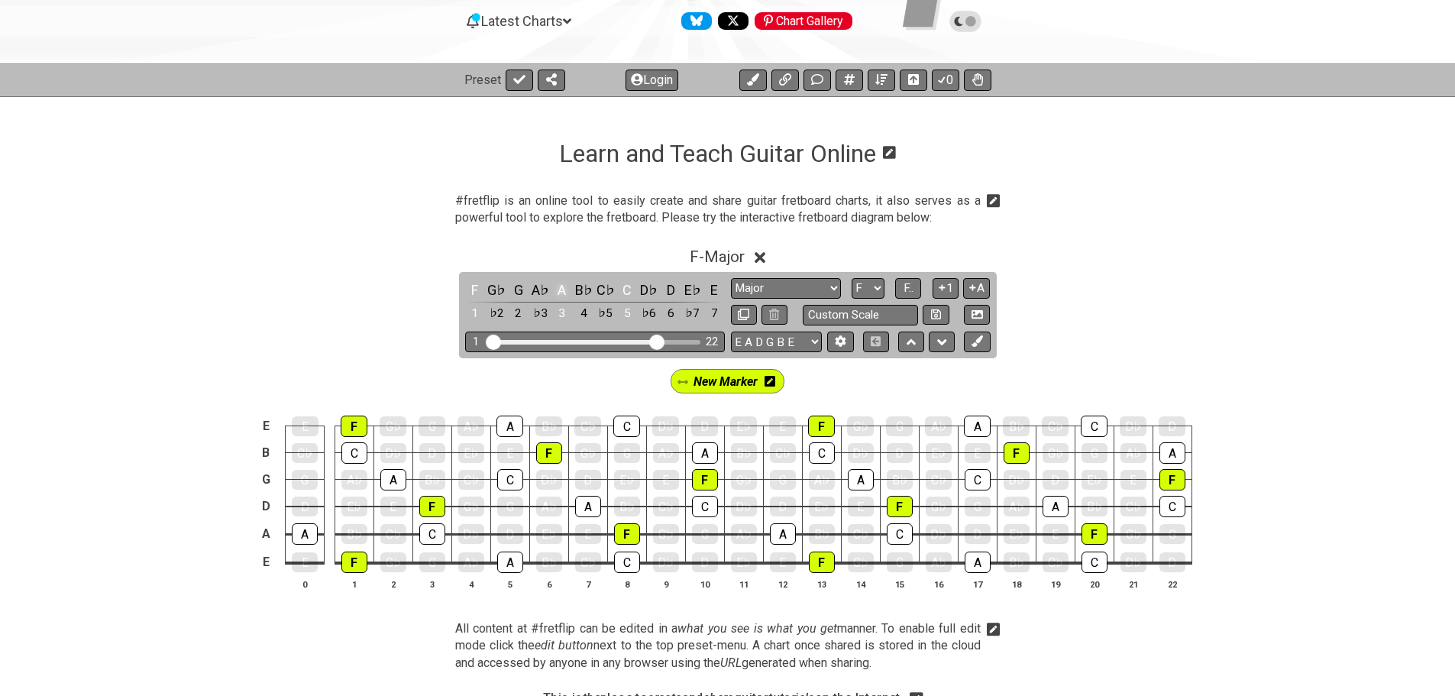
click at [555, 286] on div "A" at bounding box center [562, 290] width 20 height 21
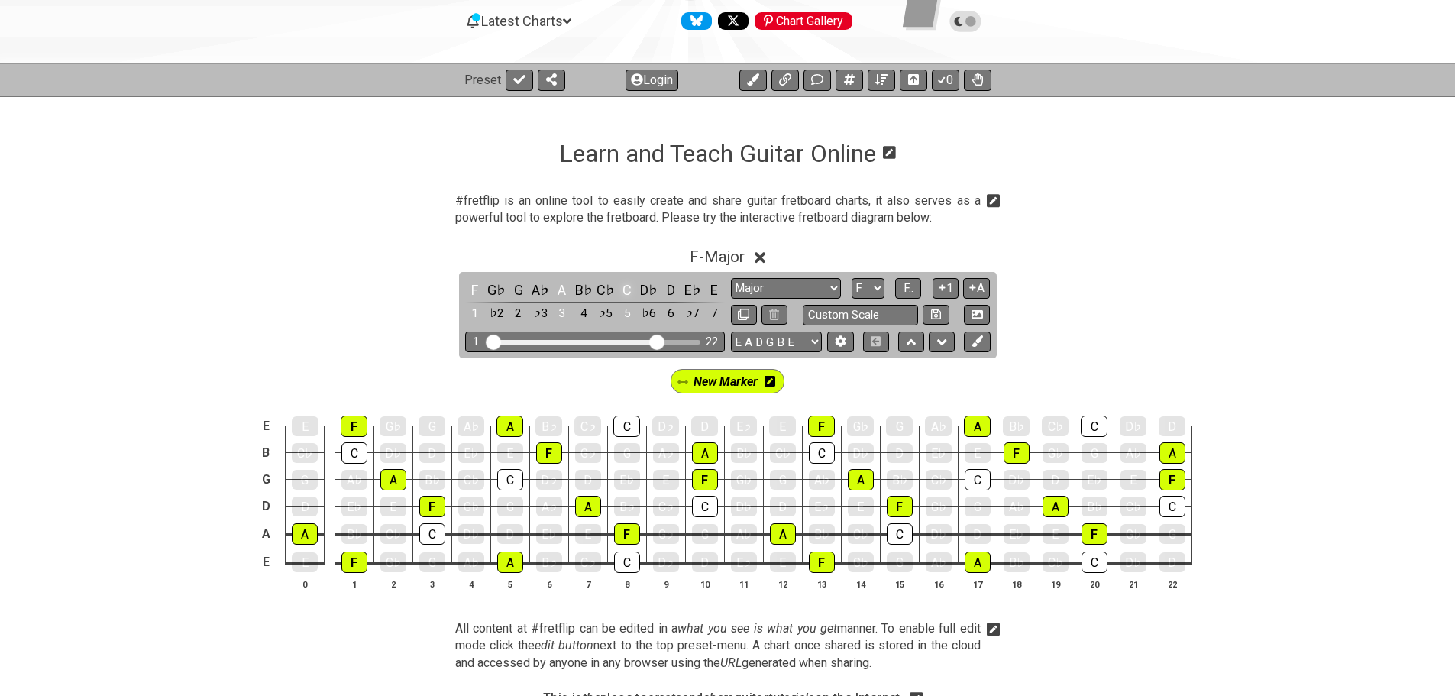
click at [623, 285] on div "C" at bounding box center [627, 290] width 20 height 21
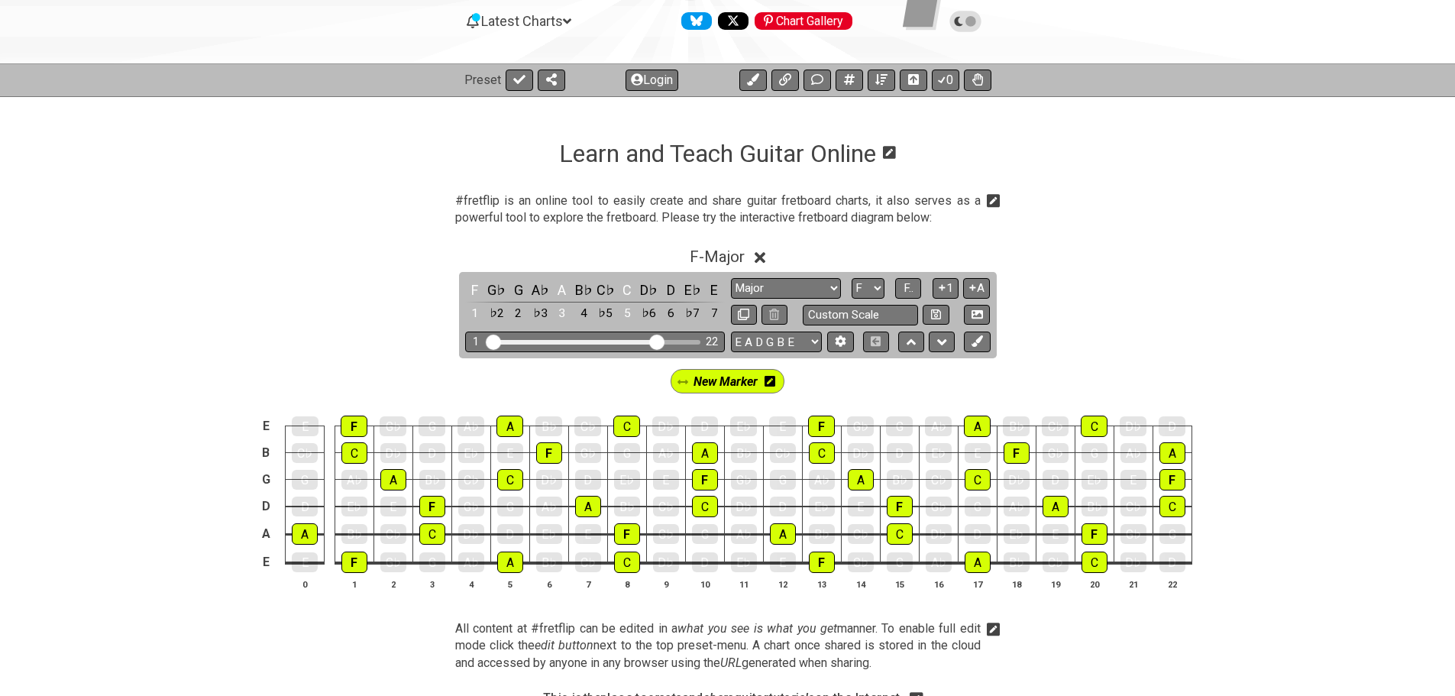
click at [737, 380] on span "New Marker" at bounding box center [726, 381] width 64 height 22
click at [519, 286] on div "G" at bounding box center [519, 290] width 20 height 21
click at [607, 291] on div "C♭" at bounding box center [606, 290] width 20 height 21
click at [607, 290] on div "C♭" at bounding box center [606, 290] width 20 height 21
click at [607, 290] on div "B" at bounding box center [606, 290] width 20 height 21
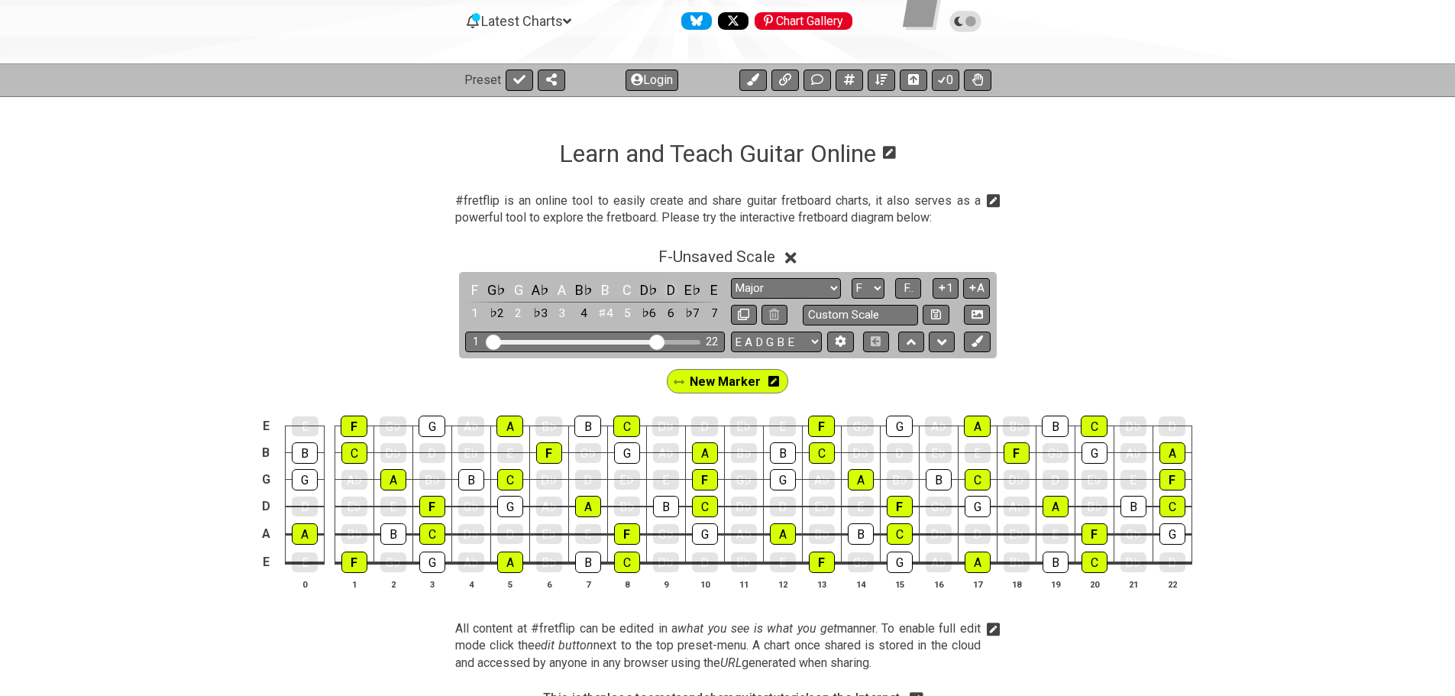
click at [671, 289] on div "D" at bounding box center [671, 290] width 20 height 21
click at [978, 341] on icon at bounding box center [977, 340] width 11 height 11
click at [799, 383] on span "New Marker" at bounding box center [789, 381] width 64 height 22
click at [796, 383] on span "New Marker" at bounding box center [788, 381] width 71 height 22
click at [510, 288] on div "G" at bounding box center [519, 290] width 20 height 21
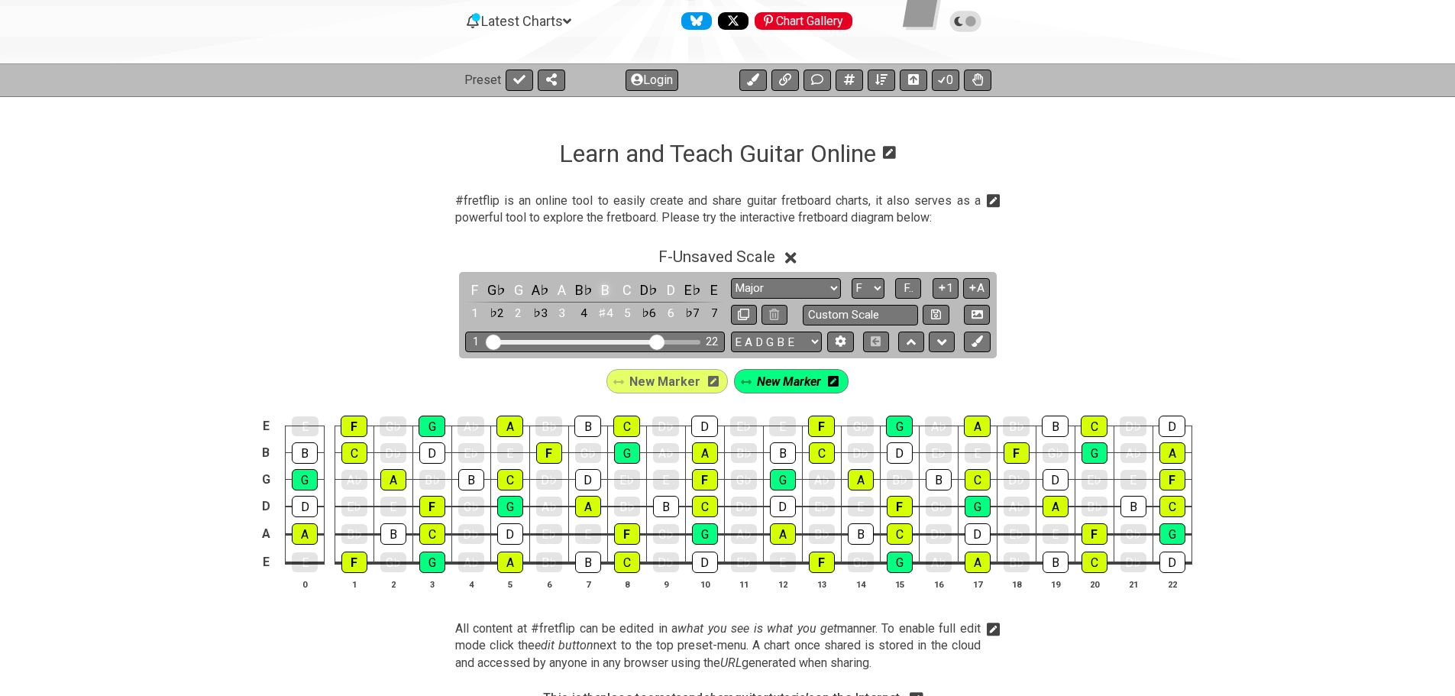
click at [600, 284] on div "B" at bounding box center [606, 290] width 20 height 21
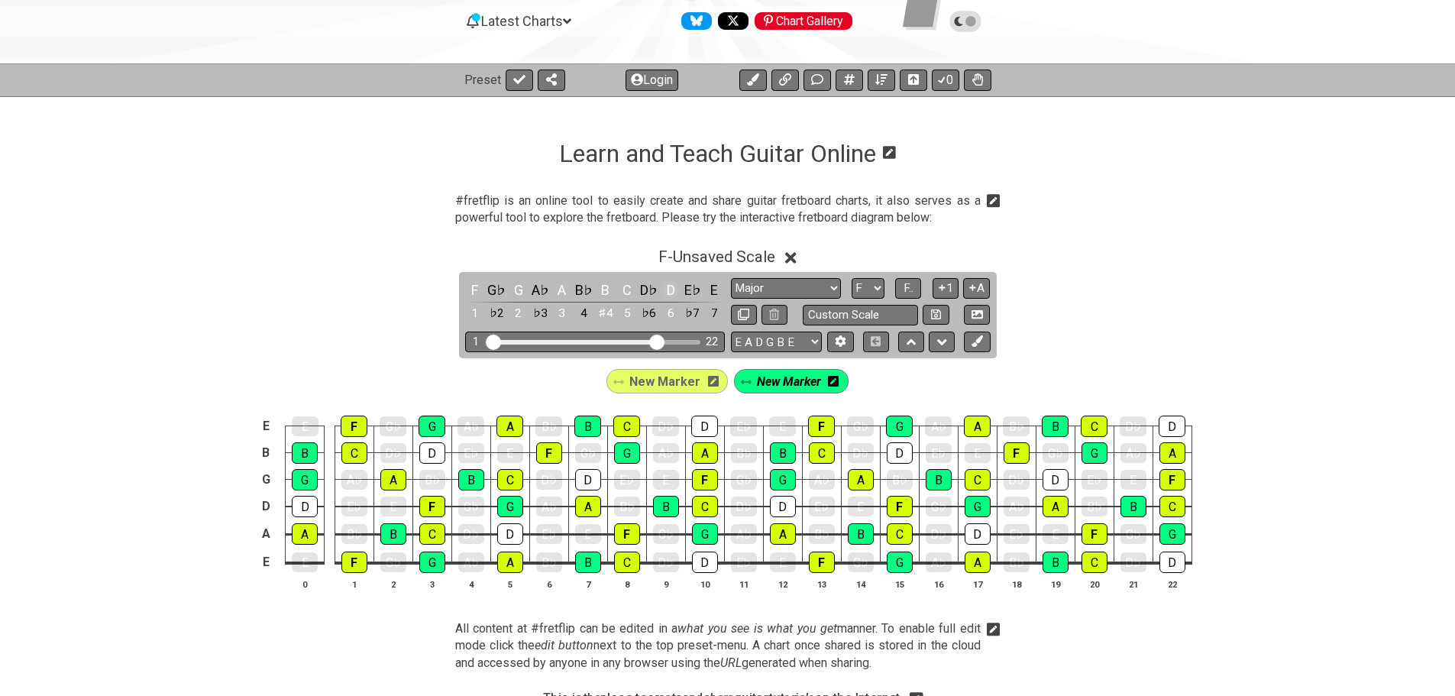
click at [667, 285] on div "D" at bounding box center [671, 290] width 20 height 21
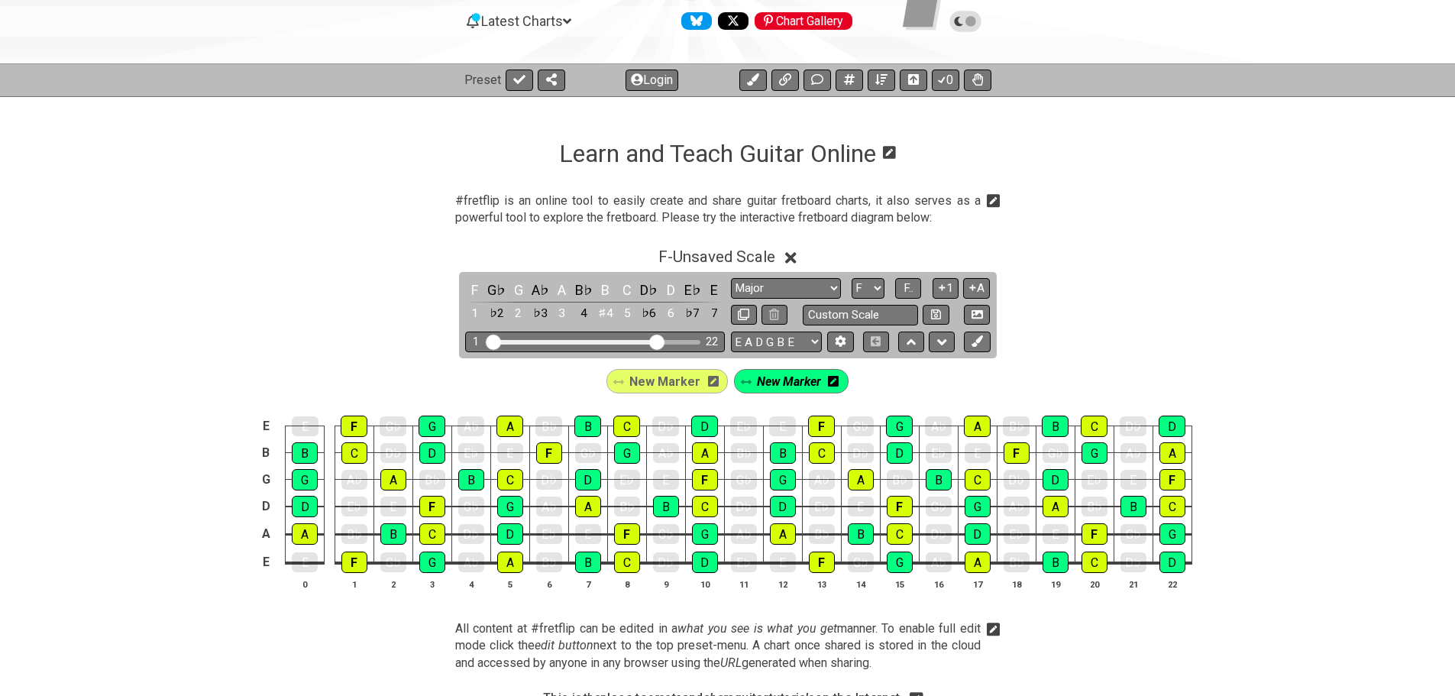
click at [830, 381] on icon at bounding box center [833, 381] width 11 height 11
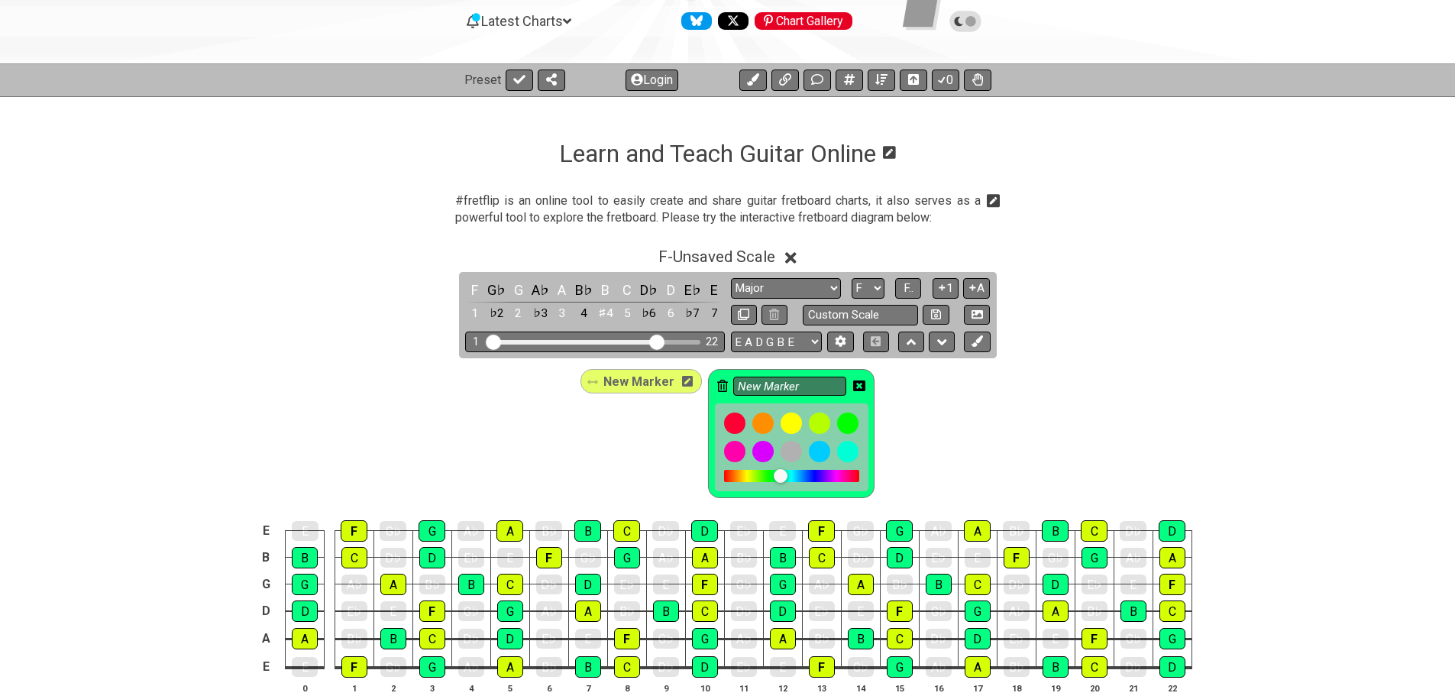
click at [721, 380] on icon at bounding box center [722, 386] width 11 height 12
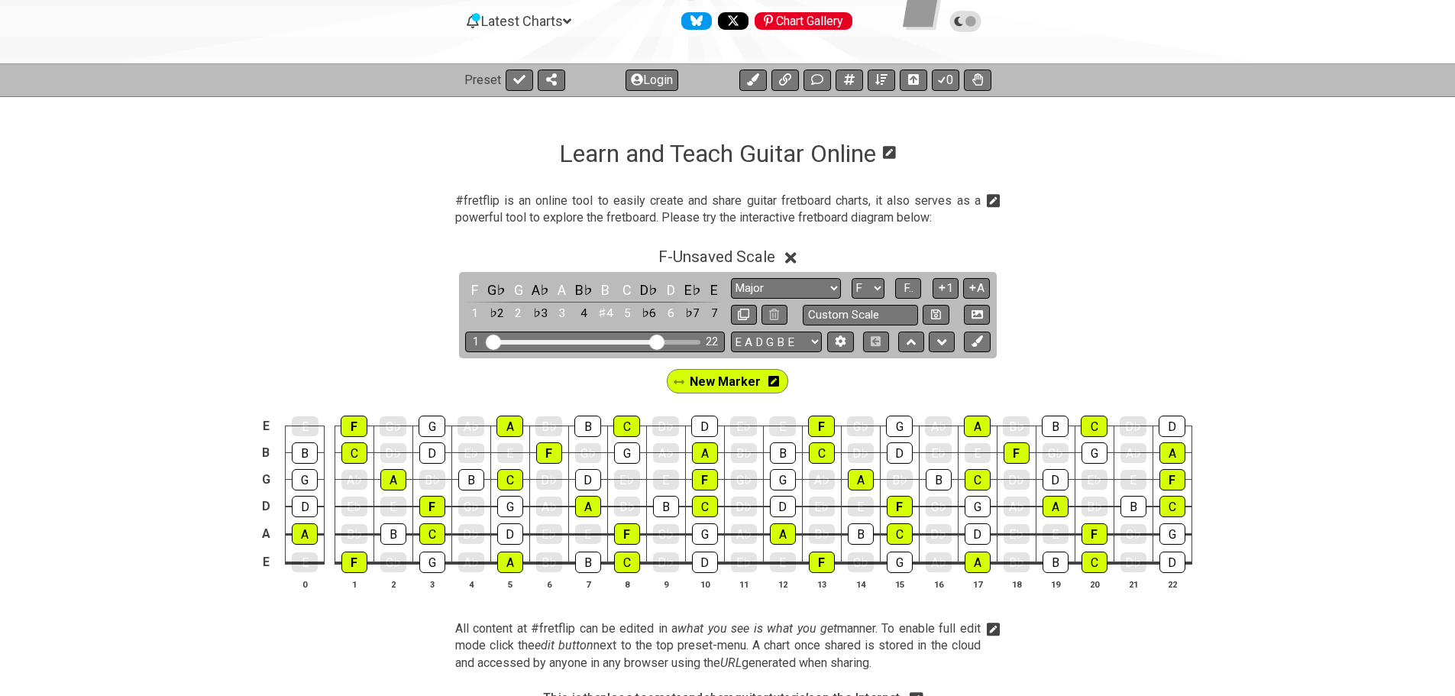
click at [768, 375] on icon at bounding box center [773, 381] width 11 height 12
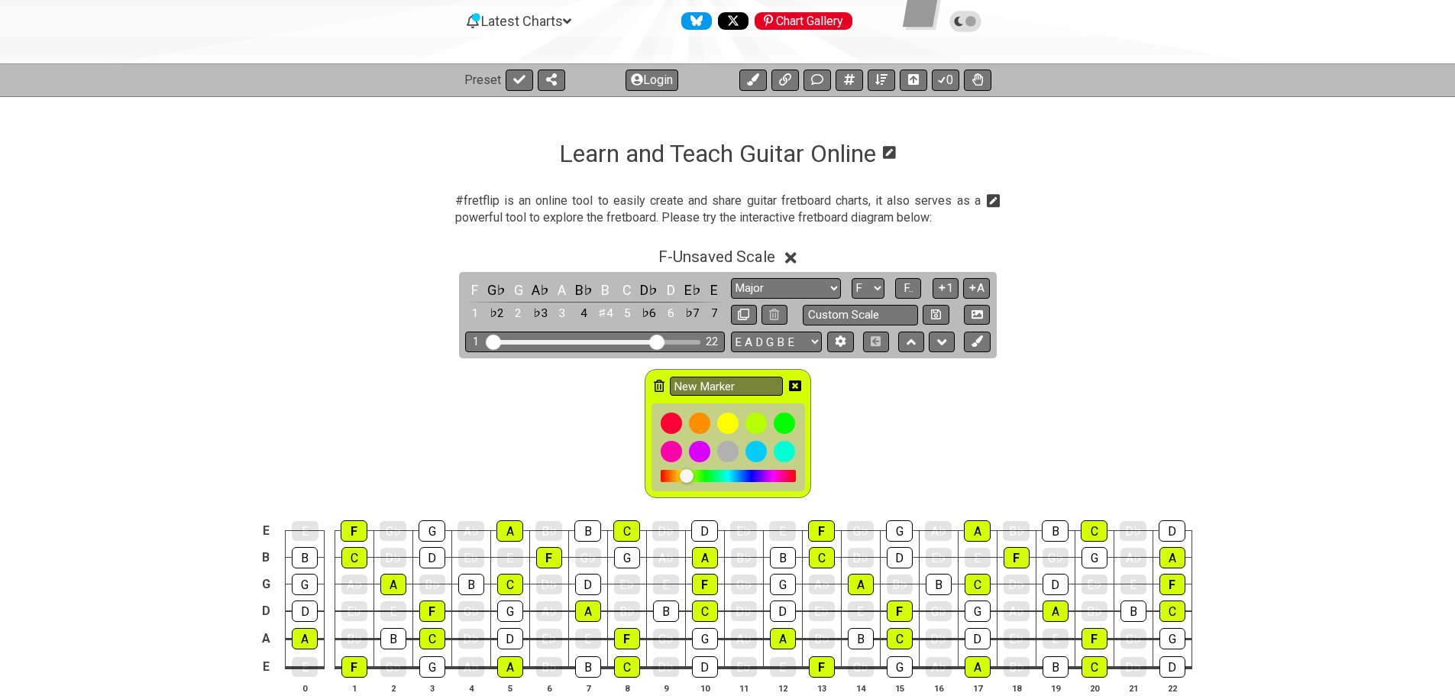
click at [663, 387] on icon at bounding box center [659, 386] width 11 height 12
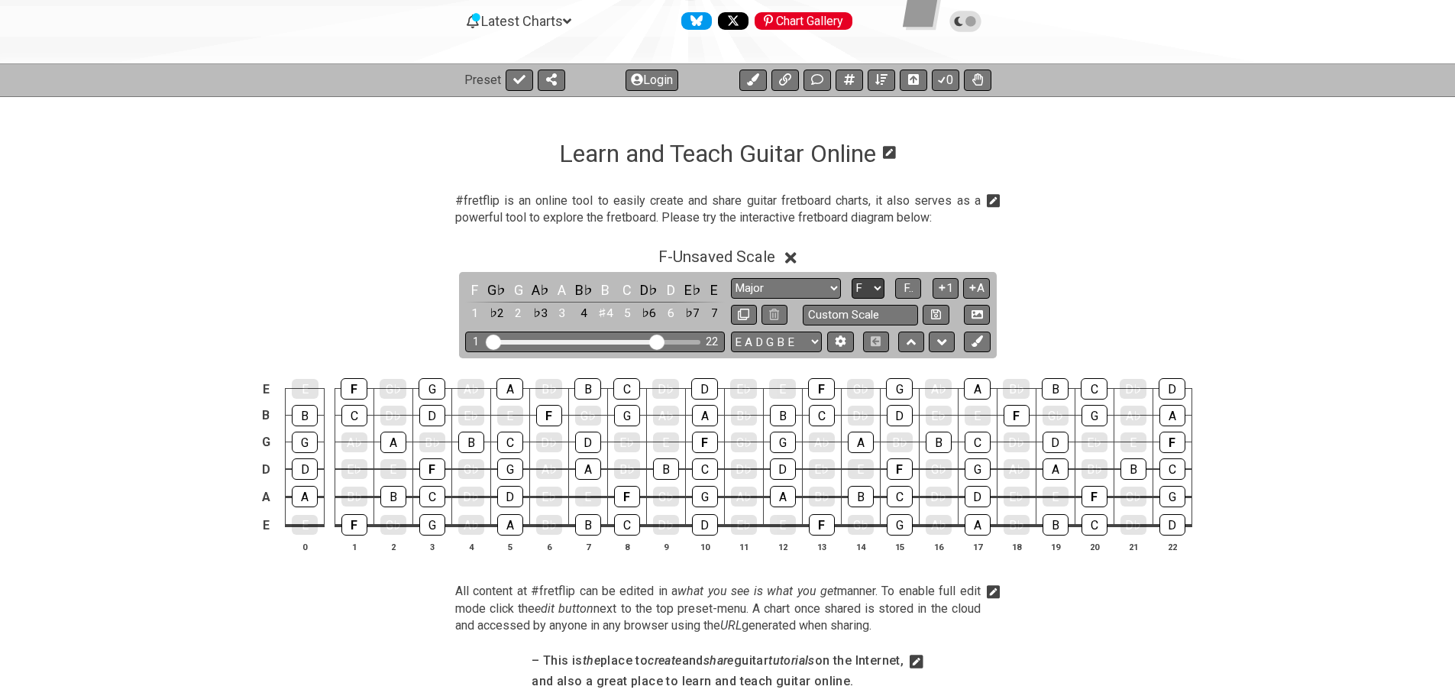
click at [867, 283] on select "A♭ A A♯ B♭ B C C♯ D♭ D D♯ E♭ E F F♯ G♭ G G♯" at bounding box center [868, 288] width 33 height 21
select select "D"
click at [852, 278] on select "A♭ A A♯ B♭ B C C♯ D♭ D D♯ E♭ E F F♯ G♭ G G♯" at bounding box center [868, 288] width 33 height 21
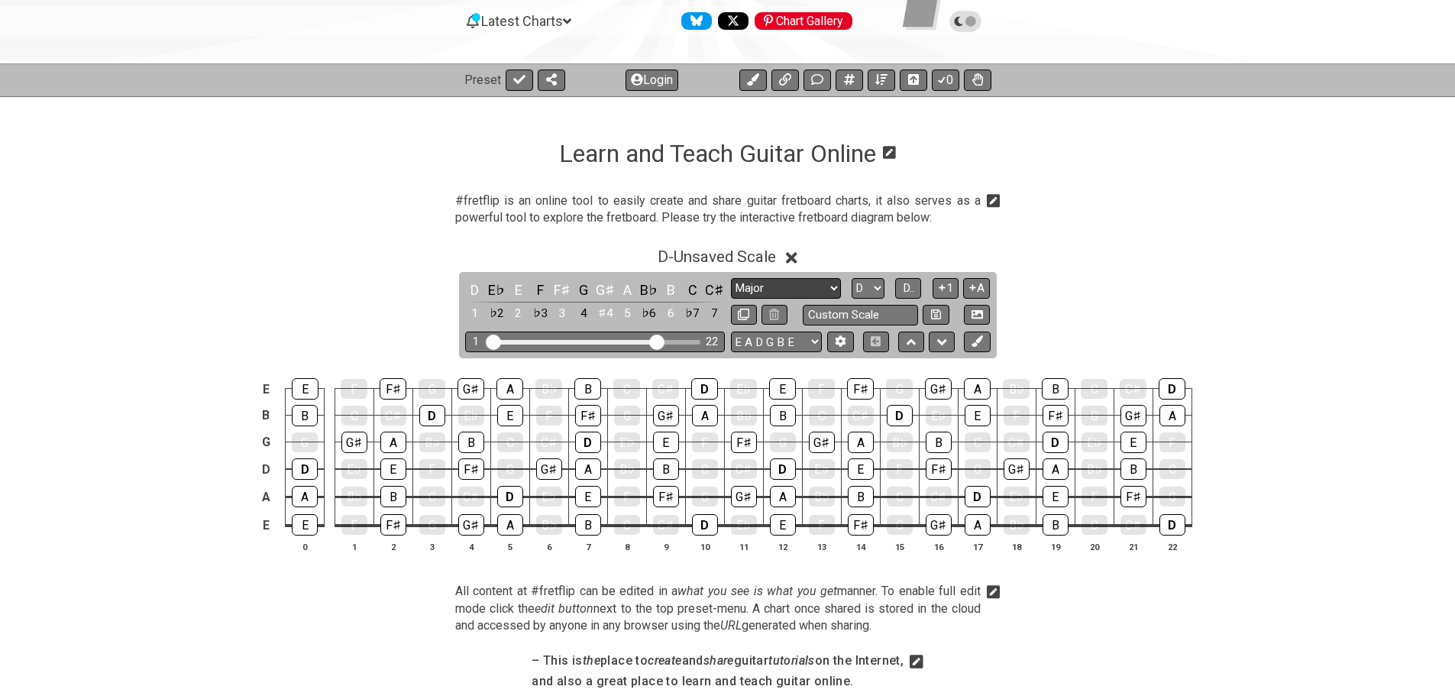
click at [798, 284] on select "Minor Pentatonic Click to edit Minor Pentatonic Major Pentatonic Minor Blues Ma…" at bounding box center [786, 288] width 110 height 21
select select "Minor Pentatonic"
click at [731, 278] on select "Minor Pentatonic Click to edit Minor Pentatonic Major Pentatonic Minor Blues Ma…" at bounding box center [786, 288] width 110 height 21
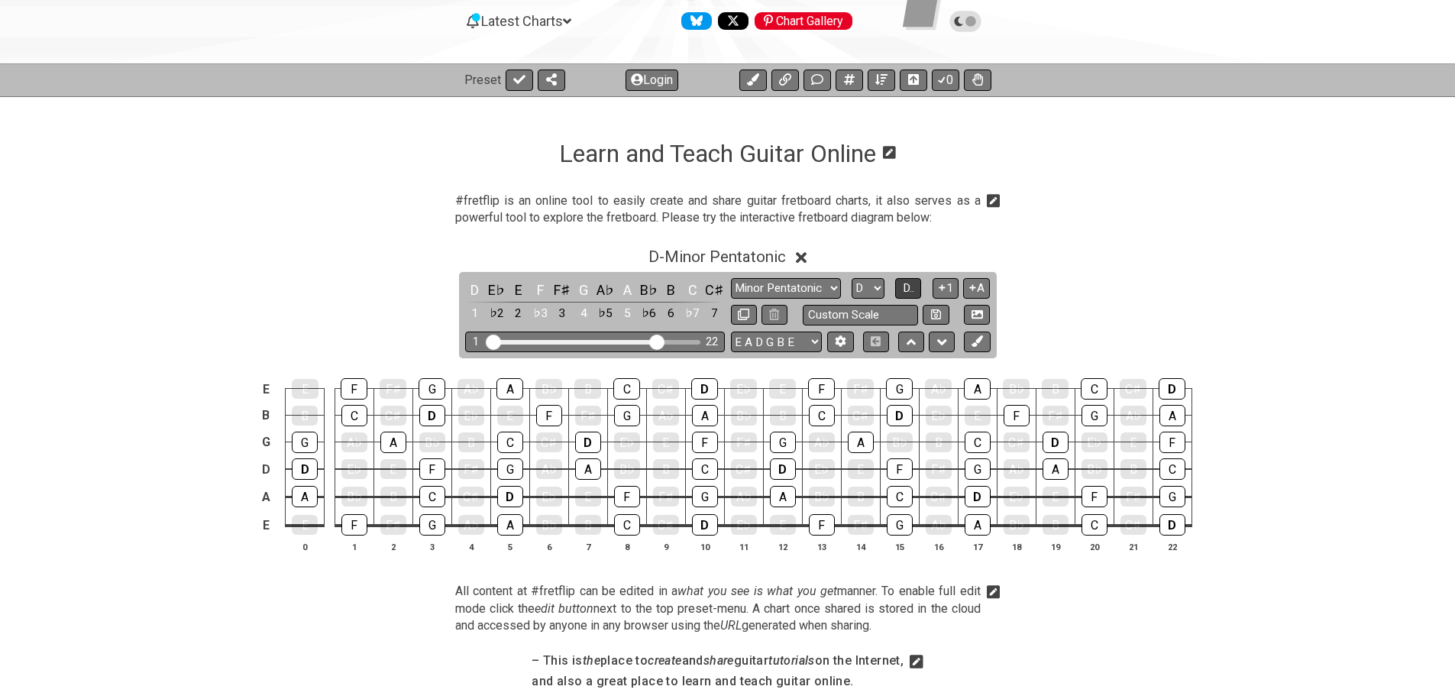
click at [914, 292] on span "D.." at bounding box center [908, 288] width 11 height 14
click at [517, 289] on div "2" at bounding box center [519, 290] width 20 height 21
click at [581, 287] on div "4" at bounding box center [584, 290] width 20 height 21
click at [668, 286] on div "6" at bounding box center [671, 290] width 20 height 21
click at [694, 286] on div "♭7" at bounding box center [693, 290] width 20 height 21
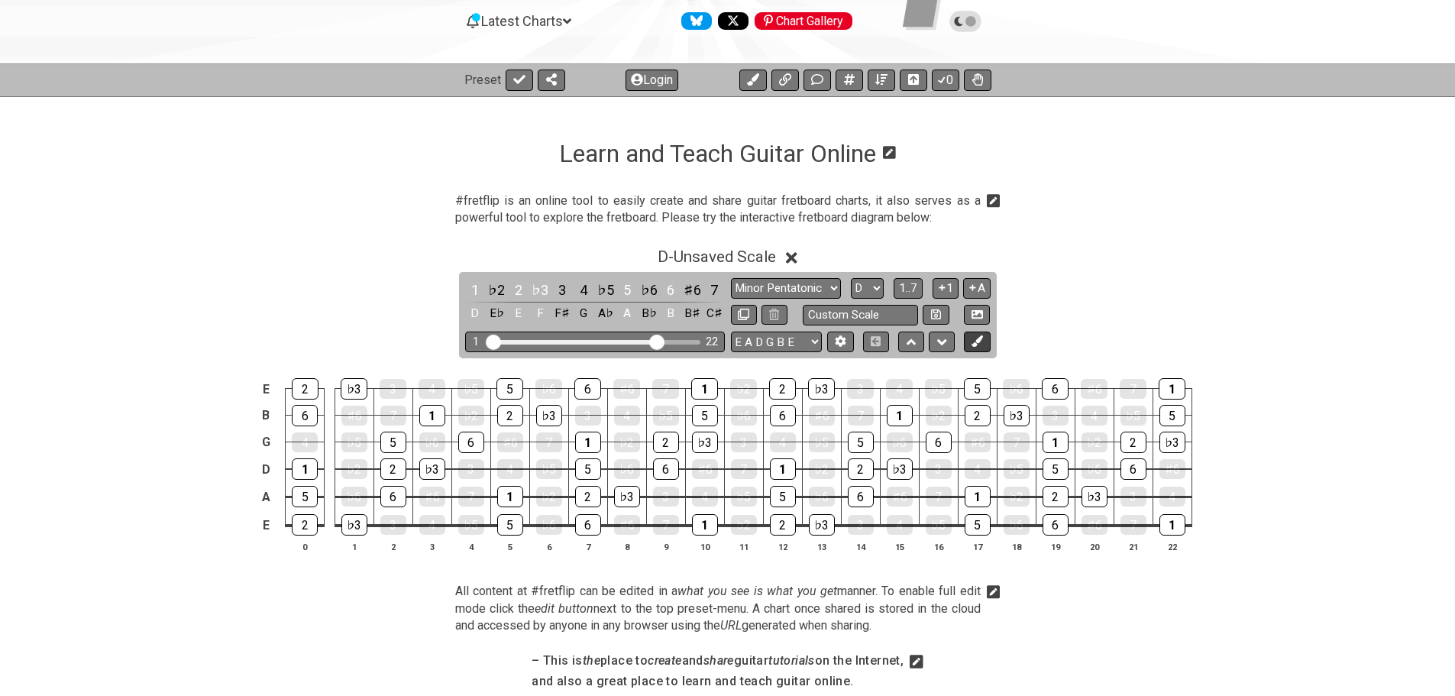
click at [976, 343] on icon at bounding box center [977, 340] width 11 height 11
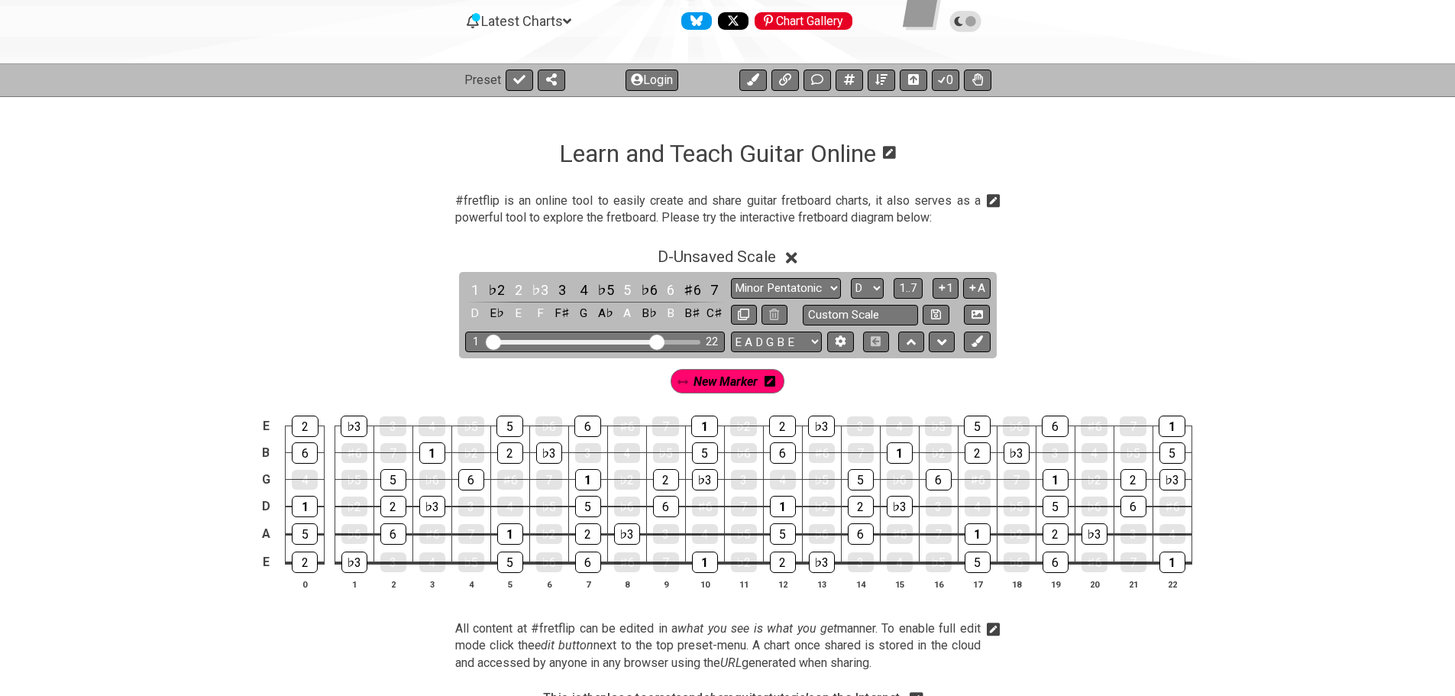
click at [765, 379] on div "New Marker" at bounding box center [728, 381] width 115 height 24
click at [771, 381] on icon at bounding box center [770, 381] width 11 height 12
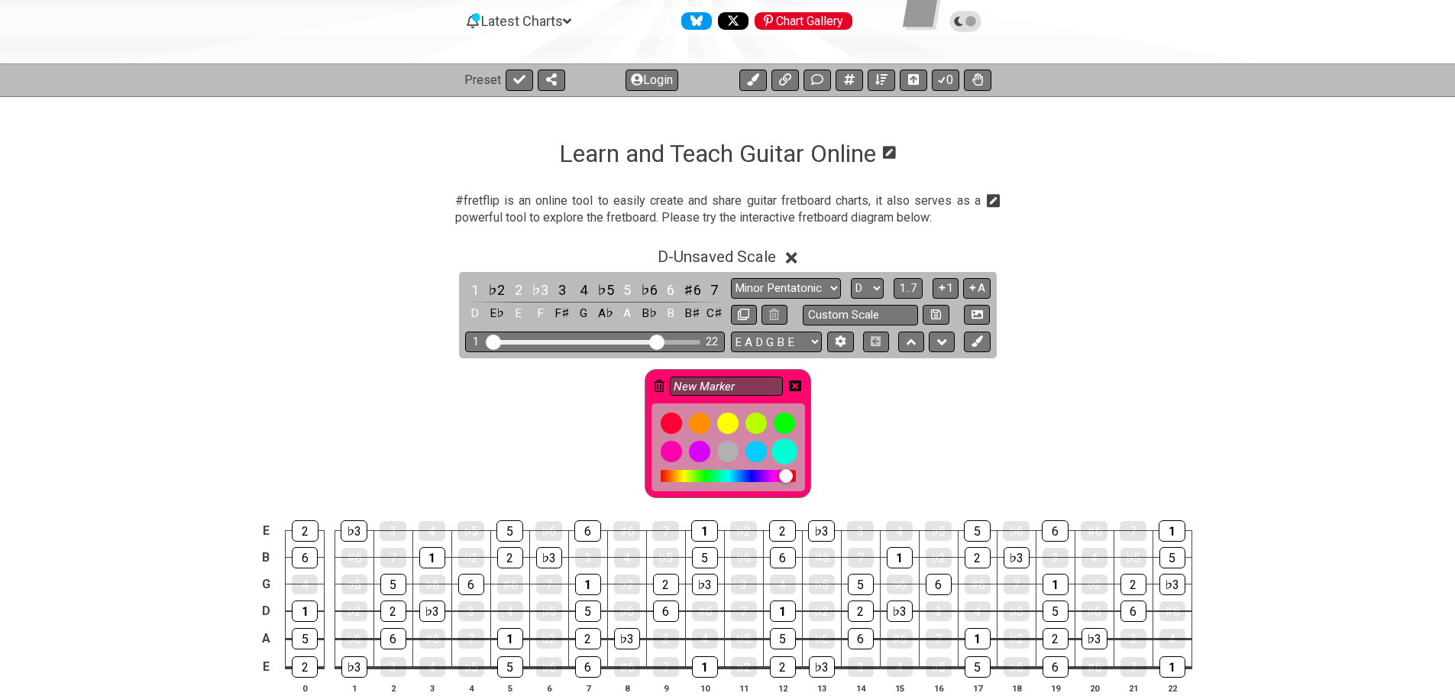
click at [787, 451] on div at bounding box center [785, 451] width 26 height 26
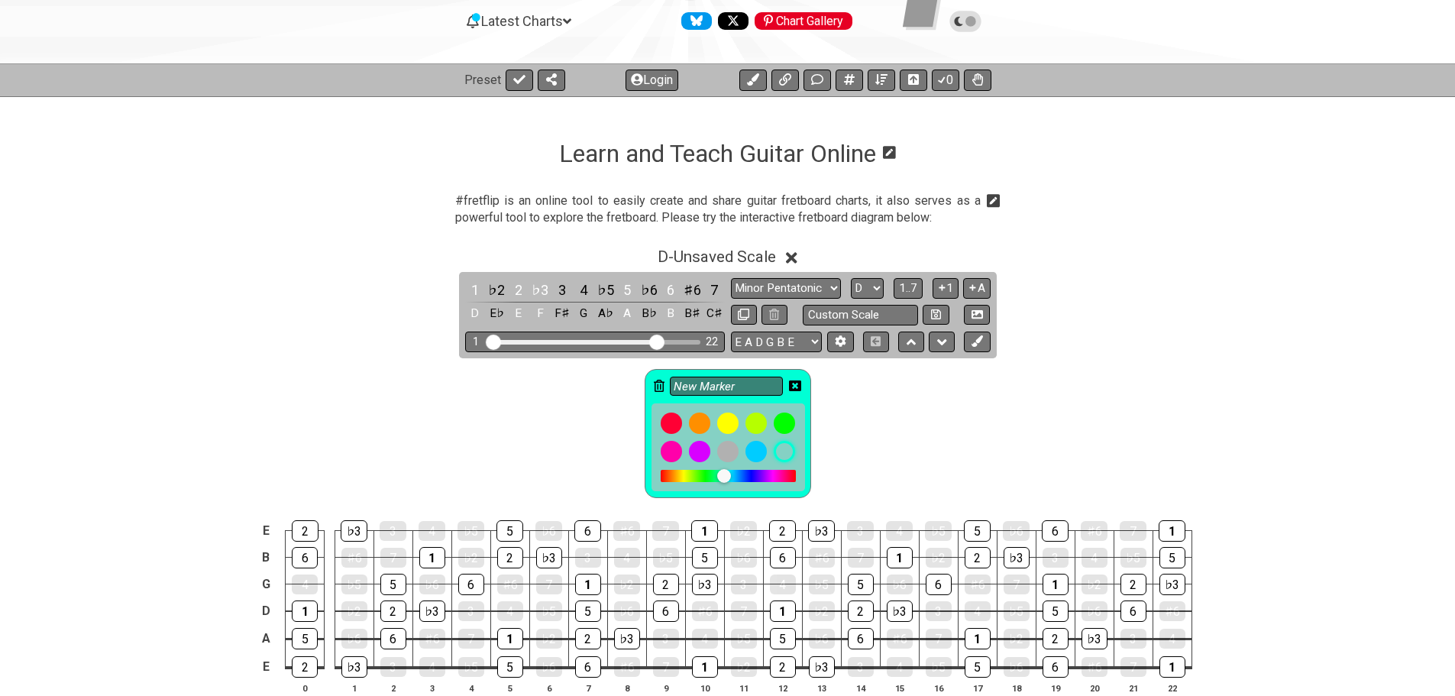
click at [796, 386] on icon at bounding box center [795, 386] width 12 height 12
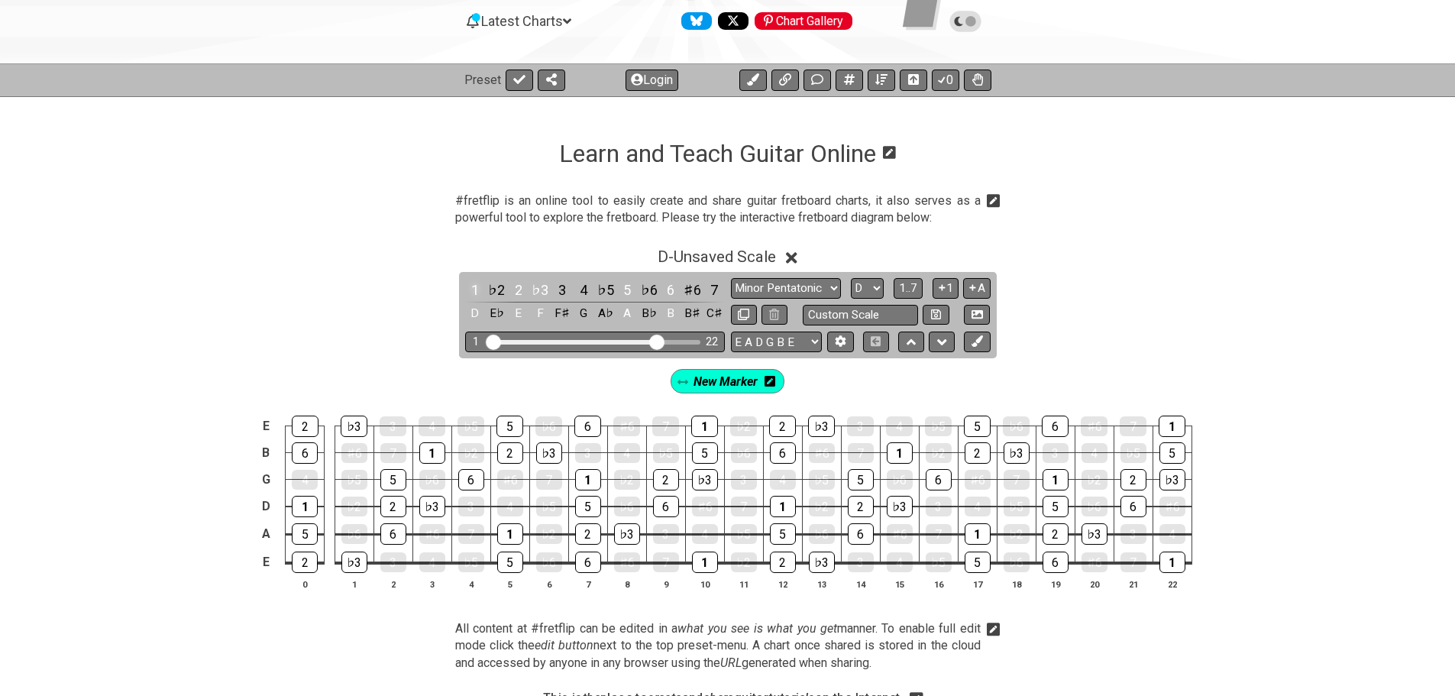
click at [469, 286] on div "1" at bounding box center [475, 290] width 20 height 21
